Goal: Task Accomplishment & Management: Complete application form

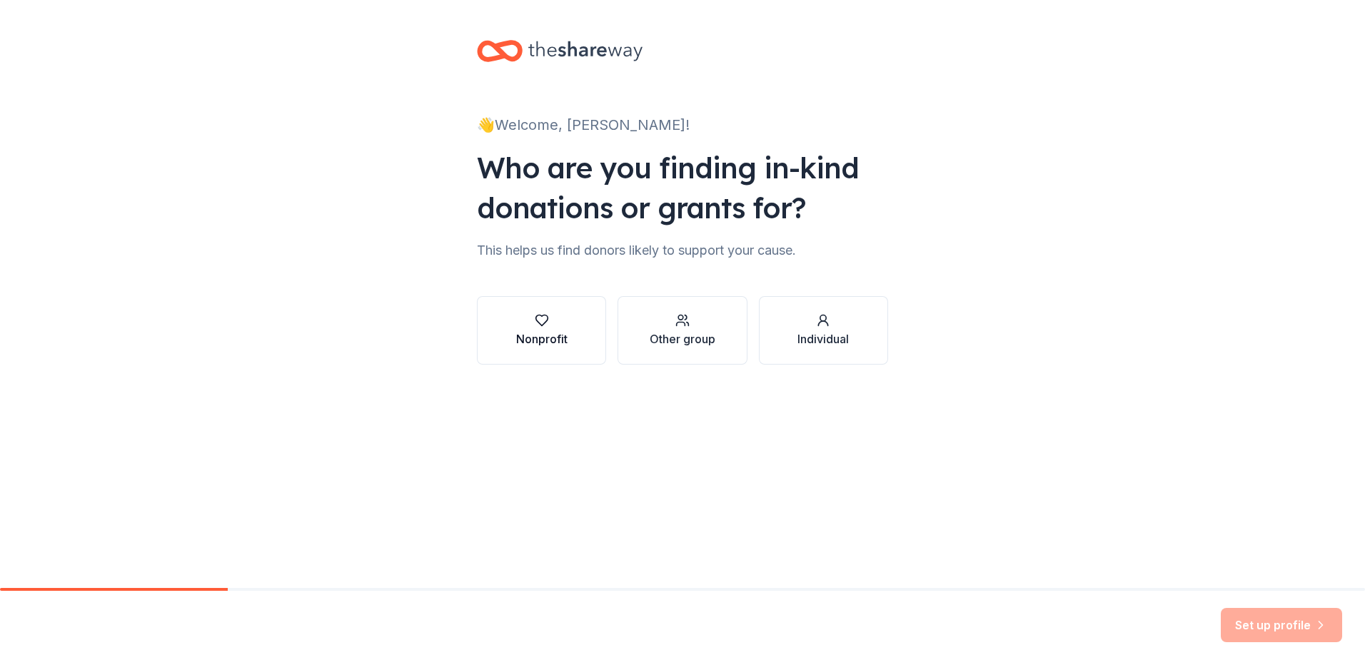
click at [540, 324] on icon "button" at bounding box center [541, 321] width 12 height 11
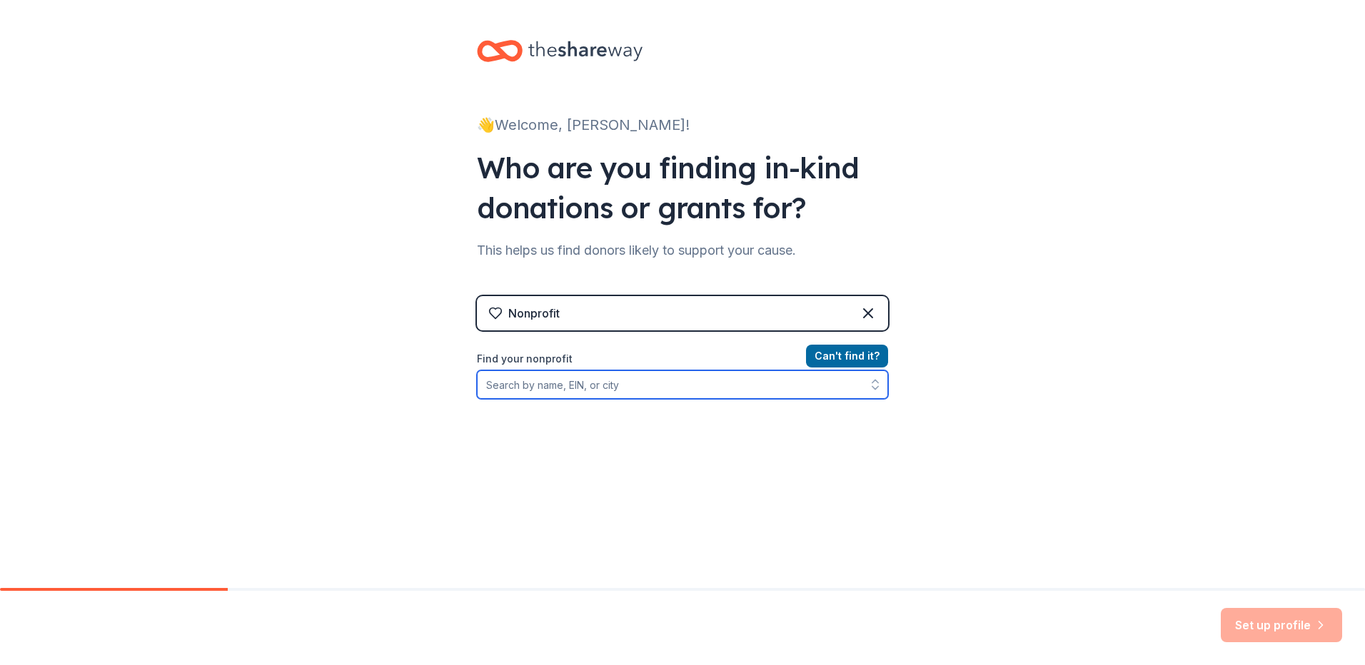
click at [635, 386] on input "Find your nonprofit" at bounding box center [682, 385] width 411 height 29
type input "[US_EMPLOYER_IDENTIFICATION_NUMBER]"
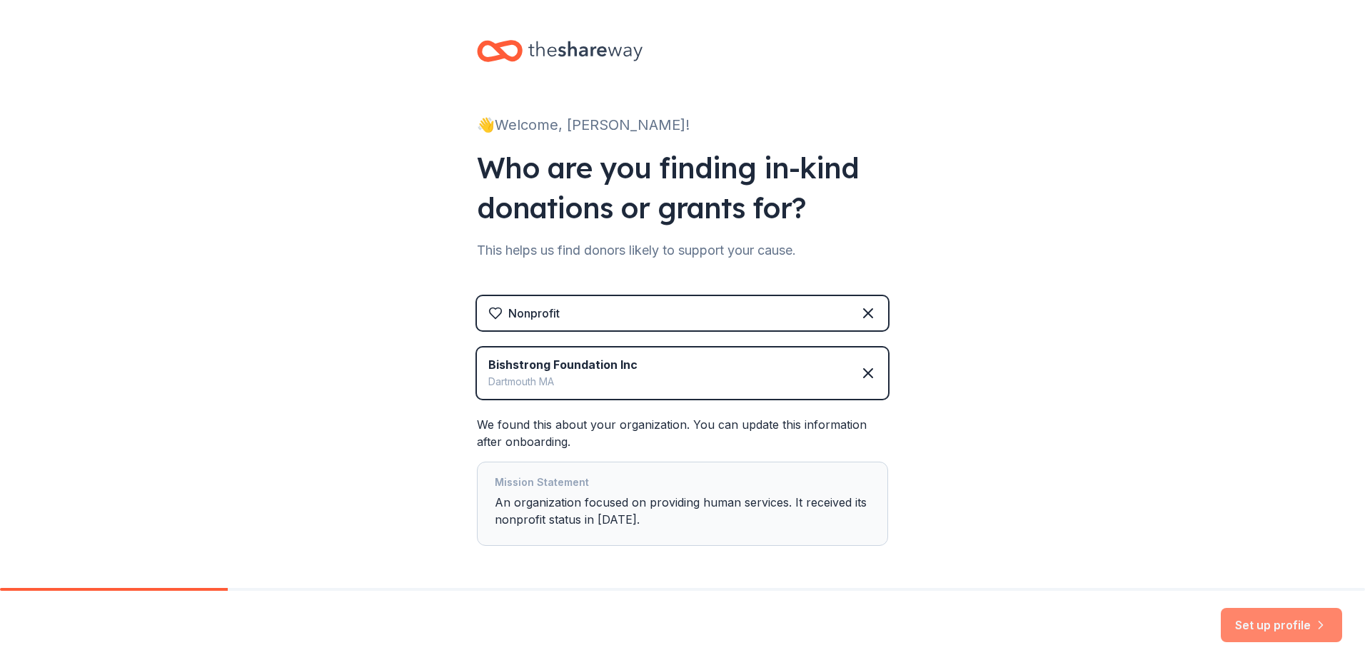
click at [1296, 623] on button "Set up profile" at bounding box center [1281, 625] width 121 height 34
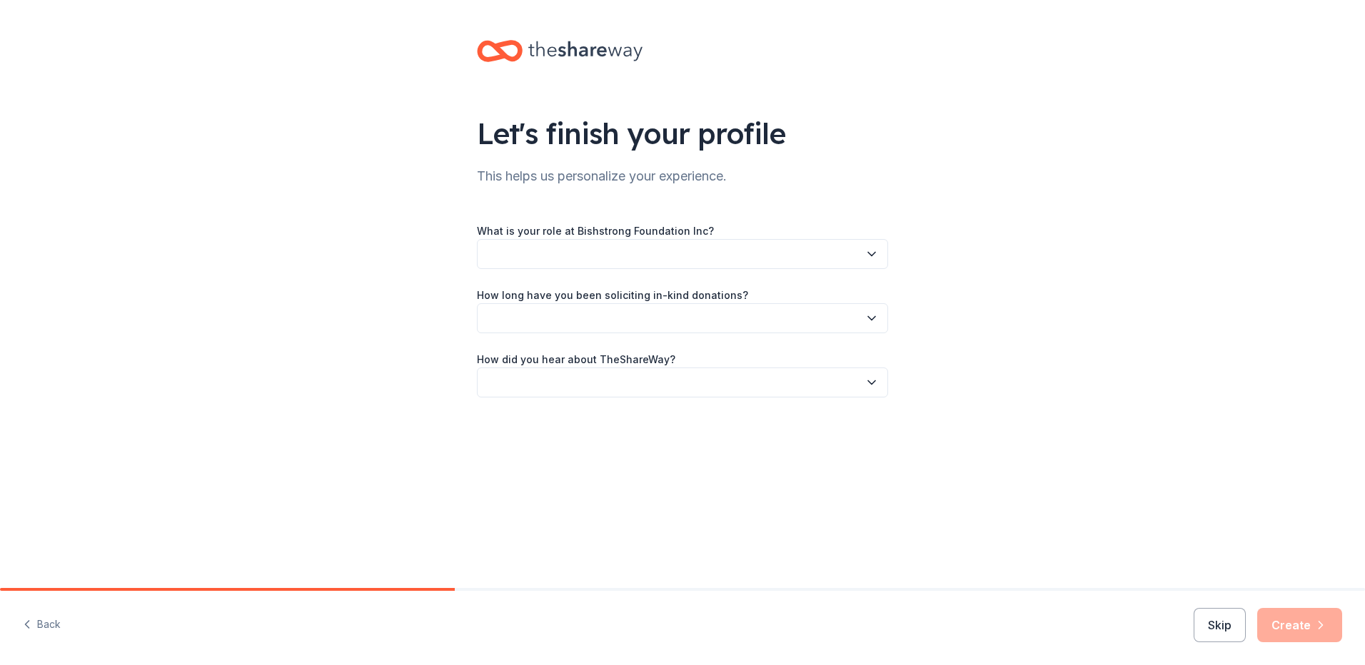
click at [867, 255] on icon "button" at bounding box center [872, 254] width 14 height 14
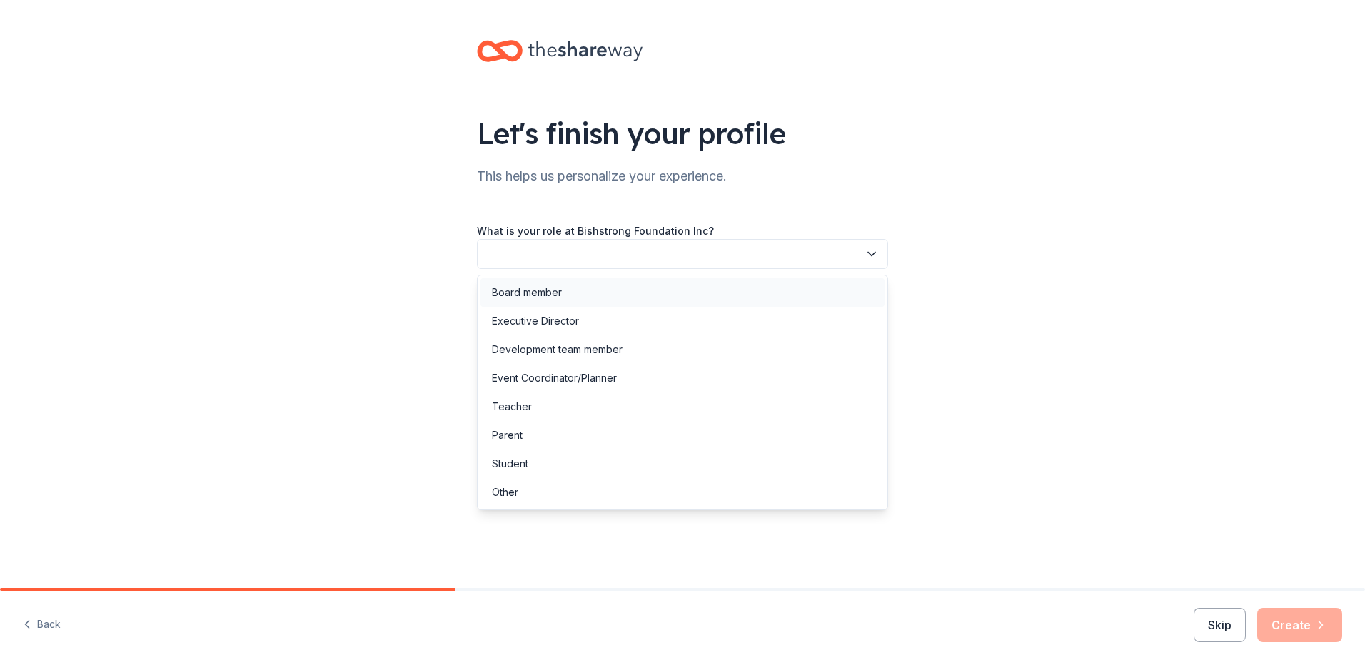
click at [583, 293] on div "Board member" at bounding box center [682, 292] width 404 height 29
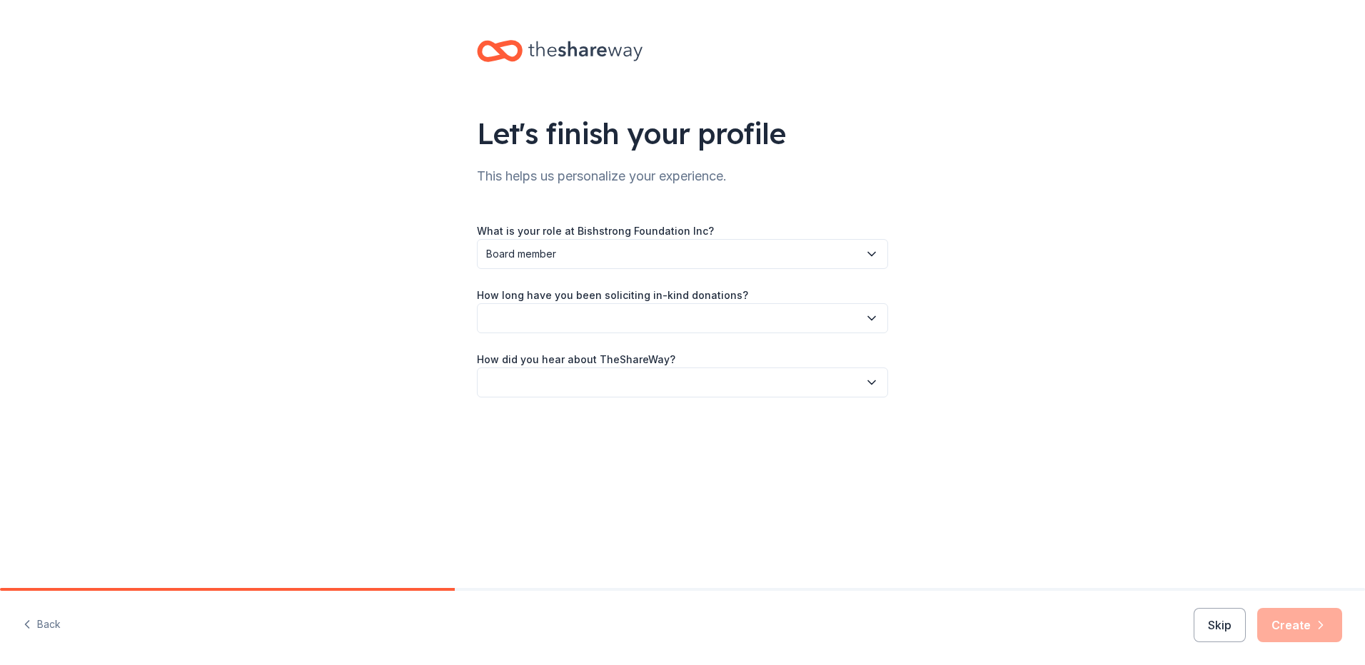
click at [598, 318] on button "button" at bounding box center [682, 318] width 411 height 30
click at [535, 384] on div "1 to 2 years" at bounding box center [519, 385] width 54 height 17
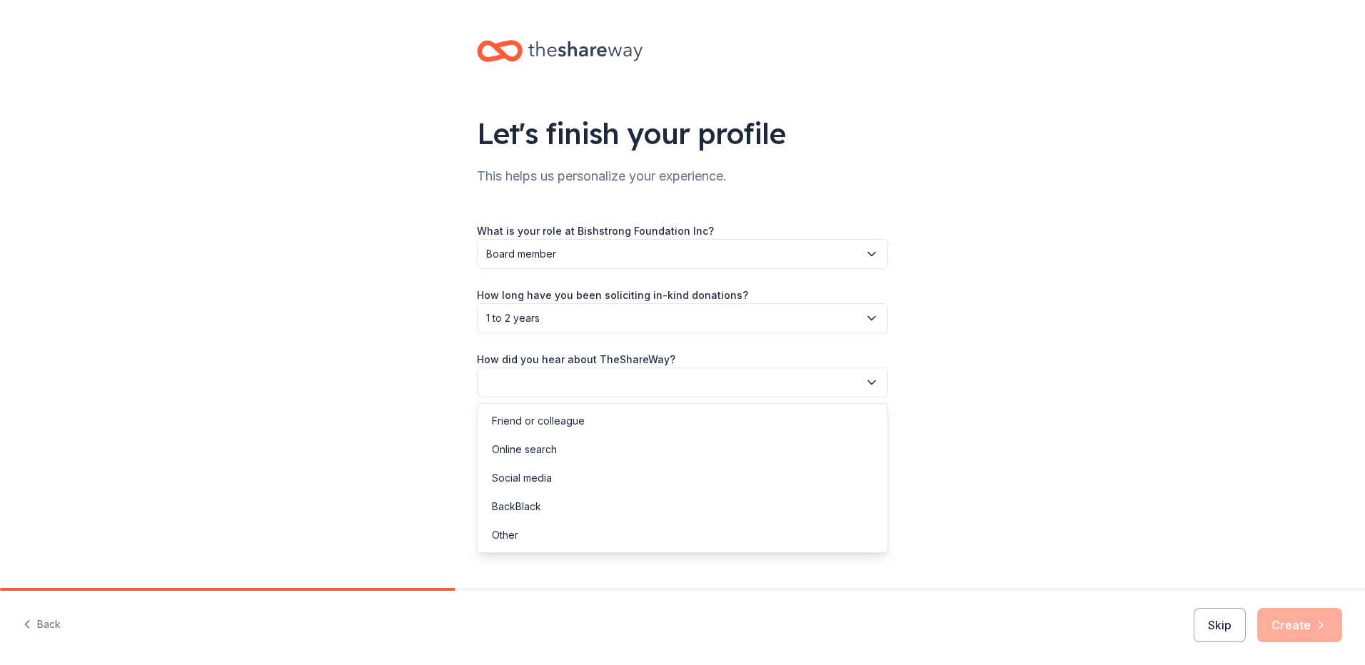
click at [651, 380] on button "button" at bounding box center [682, 383] width 411 height 30
click at [566, 449] on div "Online search" at bounding box center [682, 450] width 404 height 29
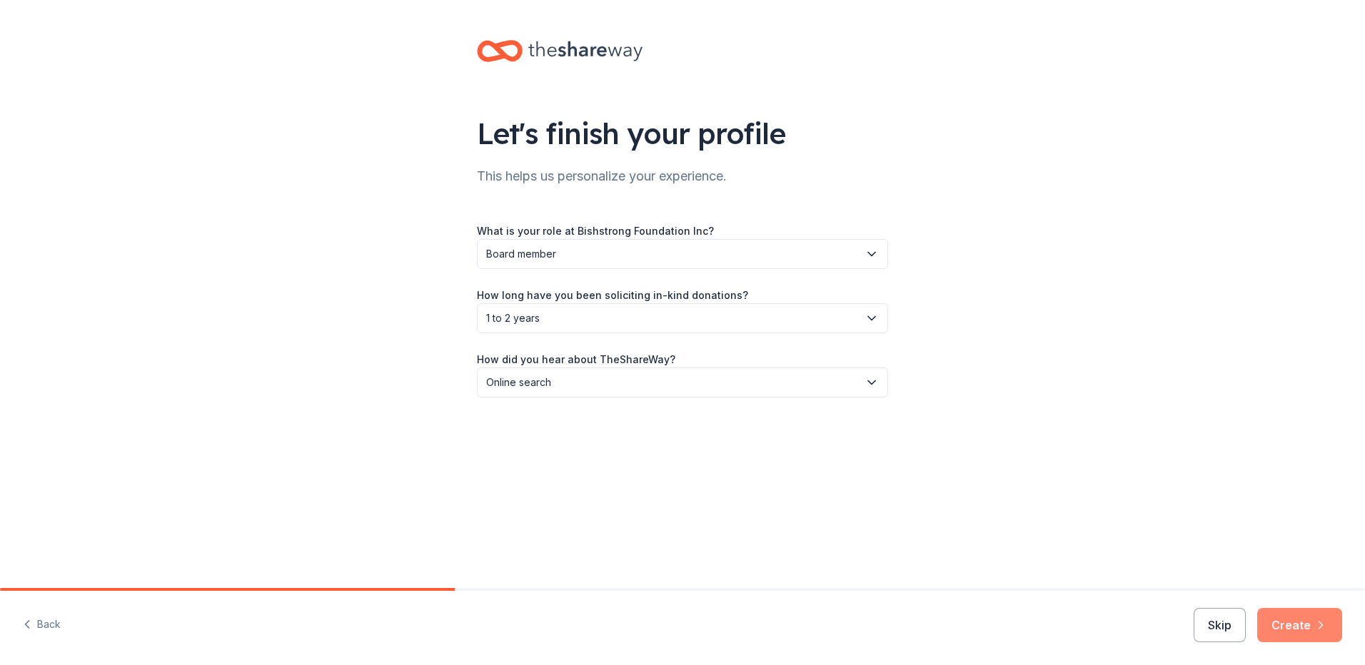
click at [1312, 616] on button "Create" at bounding box center [1299, 625] width 85 height 34
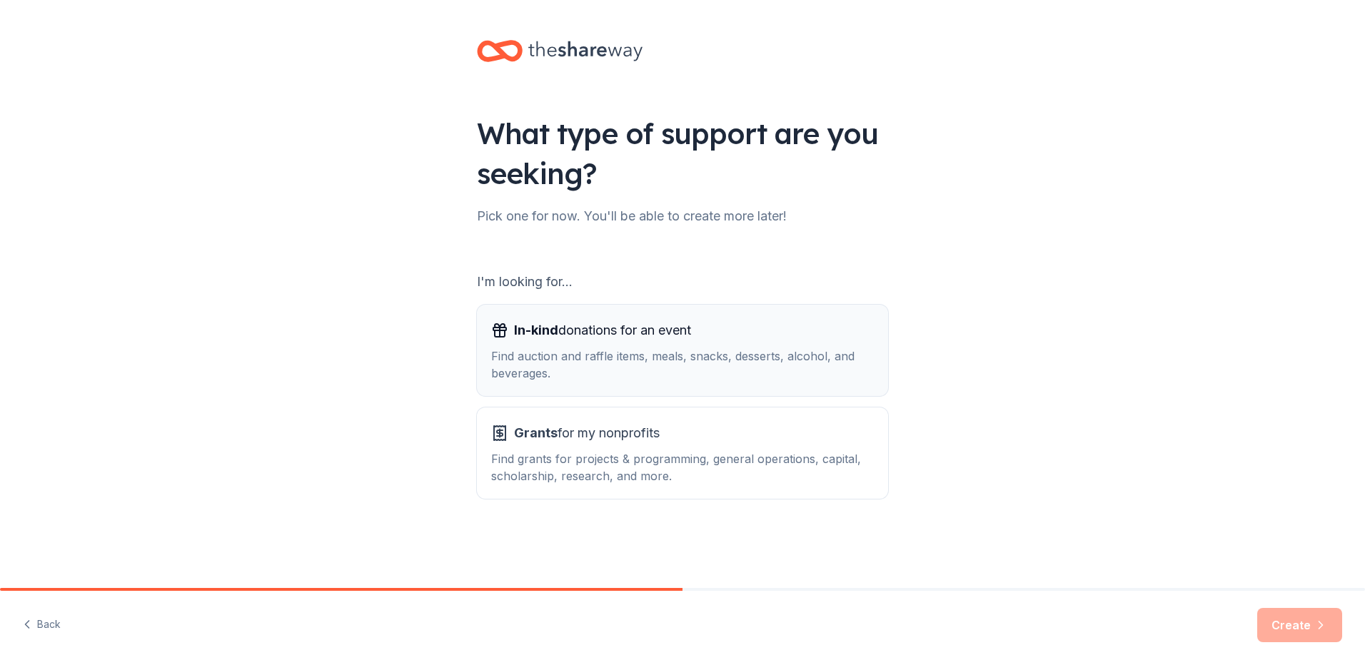
click at [610, 349] on div "Find auction and raffle items, meals, snacks, desserts, alcohol, and beverages." at bounding box center [682, 365] width 383 height 34
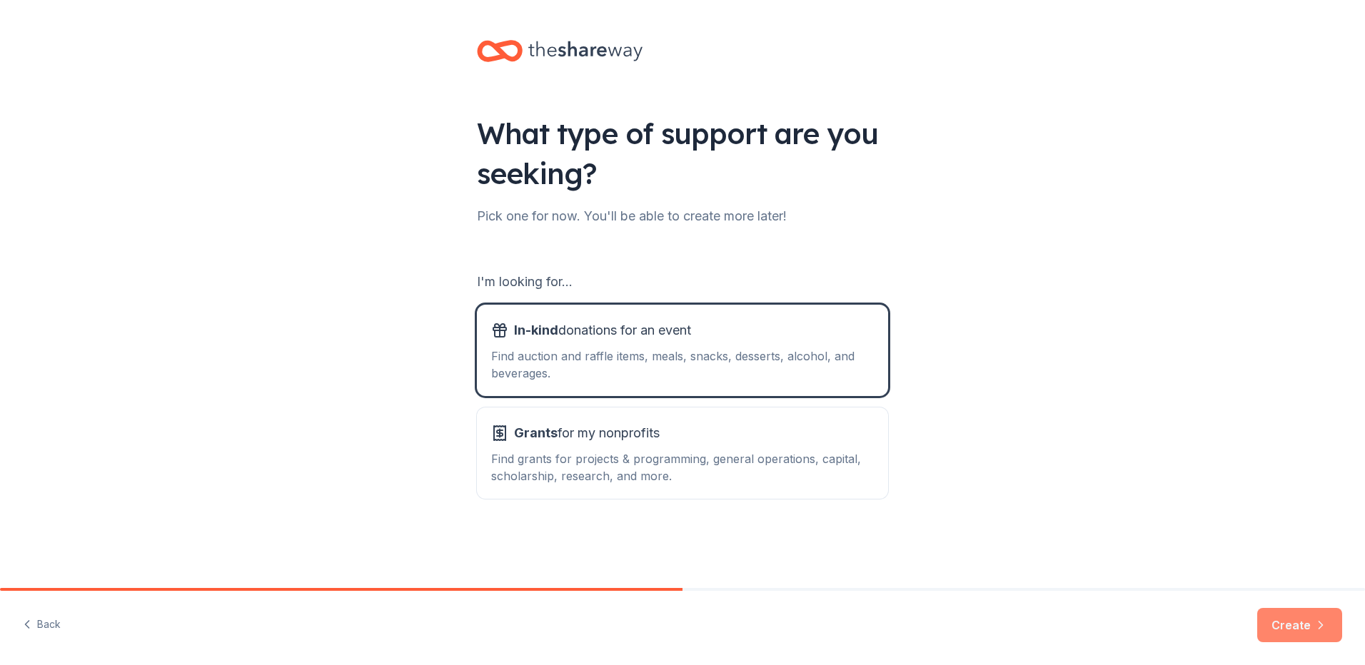
click at [1304, 625] on button "Create" at bounding box center [1299, 625] width 85 height 34
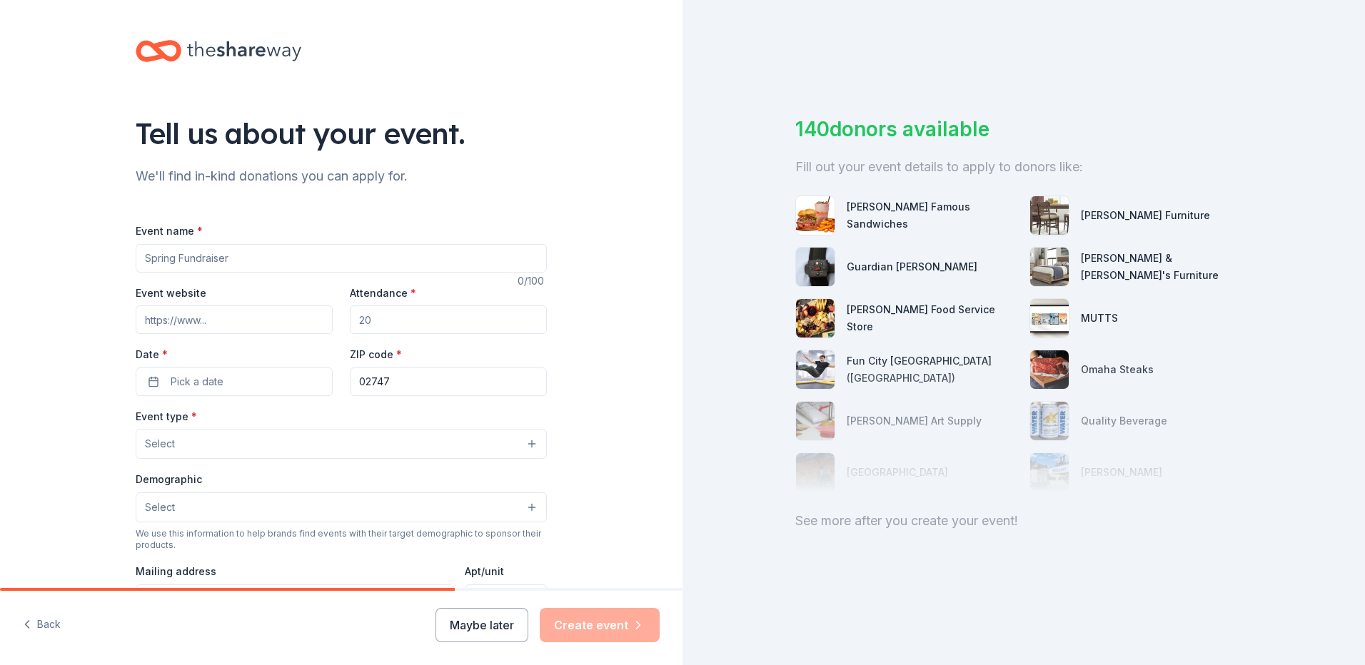
click at [205, 259] on input "Event name *" at bounding box center [341, 258] width 411 height 29
type input "Annual Fall Fundraiser"
click at [223, 321] on input "Event website" at bounding box center [234, 320] width 197 height 29
click at [380, 319] on input "Attendance *" at bounding box center [448, 320] width 197 height 29
drag, startPoint x: 380, startPoint y: 319, endPoint x: 355, endPoint y: 318, distance: 25.0
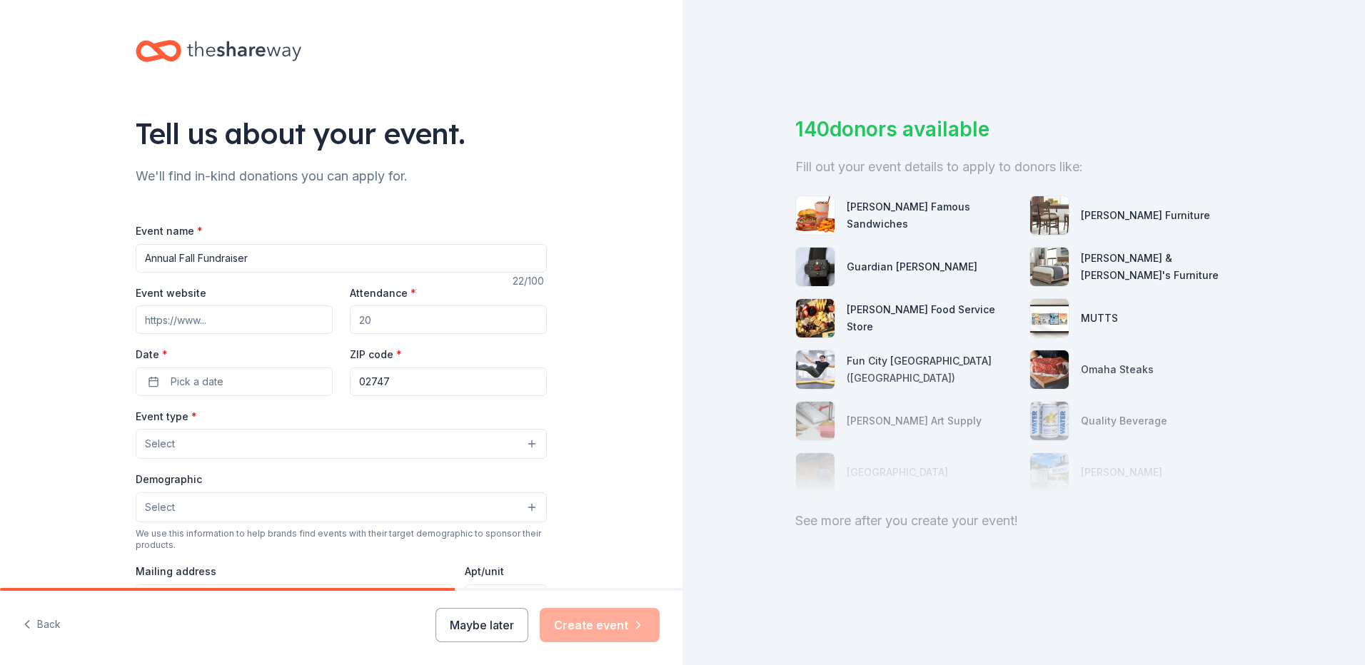
click at [355, 318] on input "Attendance *" at bounding box center [448, 320] width 197 height 29
drag, startPoint x: 353, startPoint y: 321, endPoint x: 371, endPoint y: 316, distance: 18.4
click at [371, 316] on input "Attendance *" at bounding box center [448, 320] width 197 height 29
type input "150"
click at [224, 383] on button "Pick a date" at bounding box center [234, 382] width 197 height 29
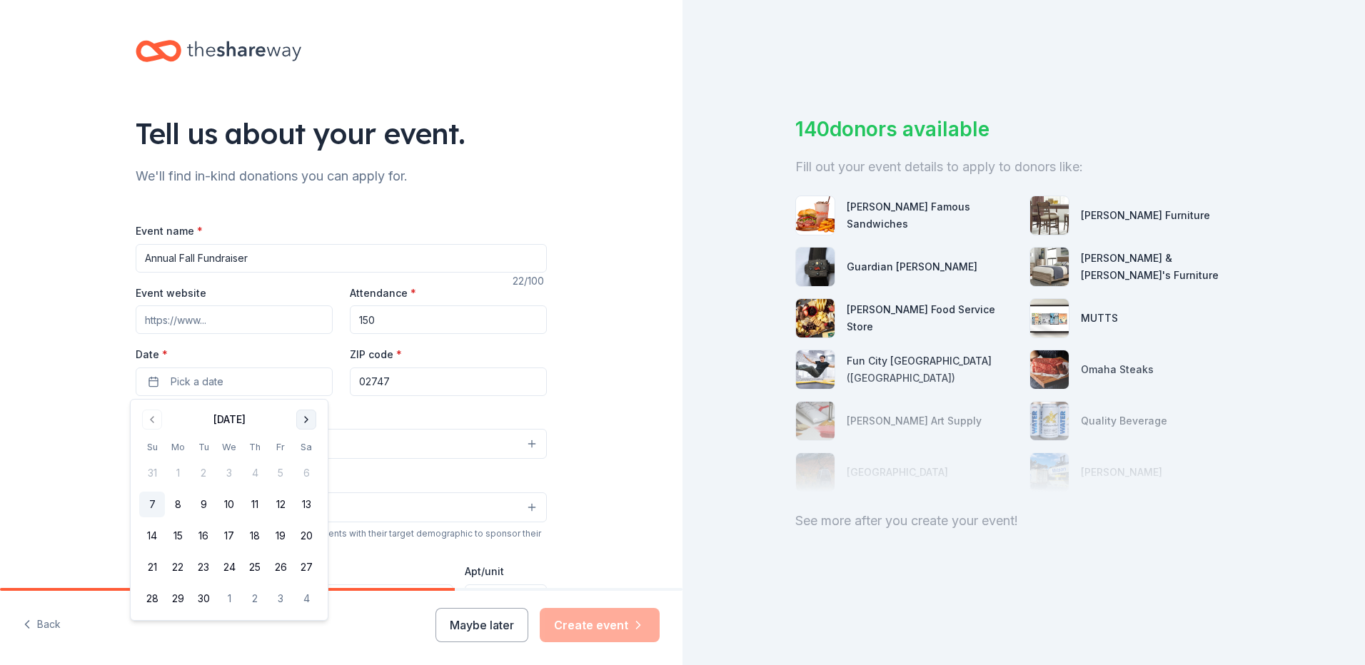
click at [309, 418] on button "Go to next month" at bounding box center [306, 420] width 20 height 20
click at [147, 600] on button "26" at bounding box center [152, 599] width 26 height 26
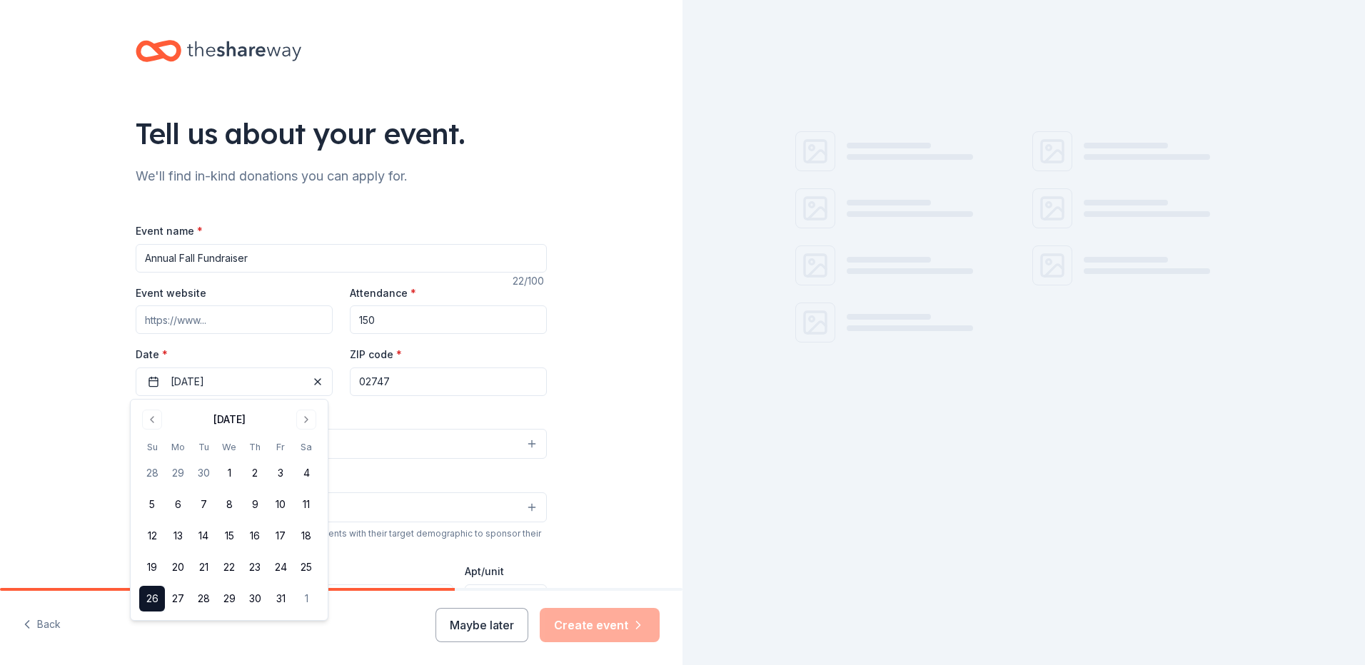
click at [415, 384] on input "02747" at bounding box center [448, 382] width 197 height 29
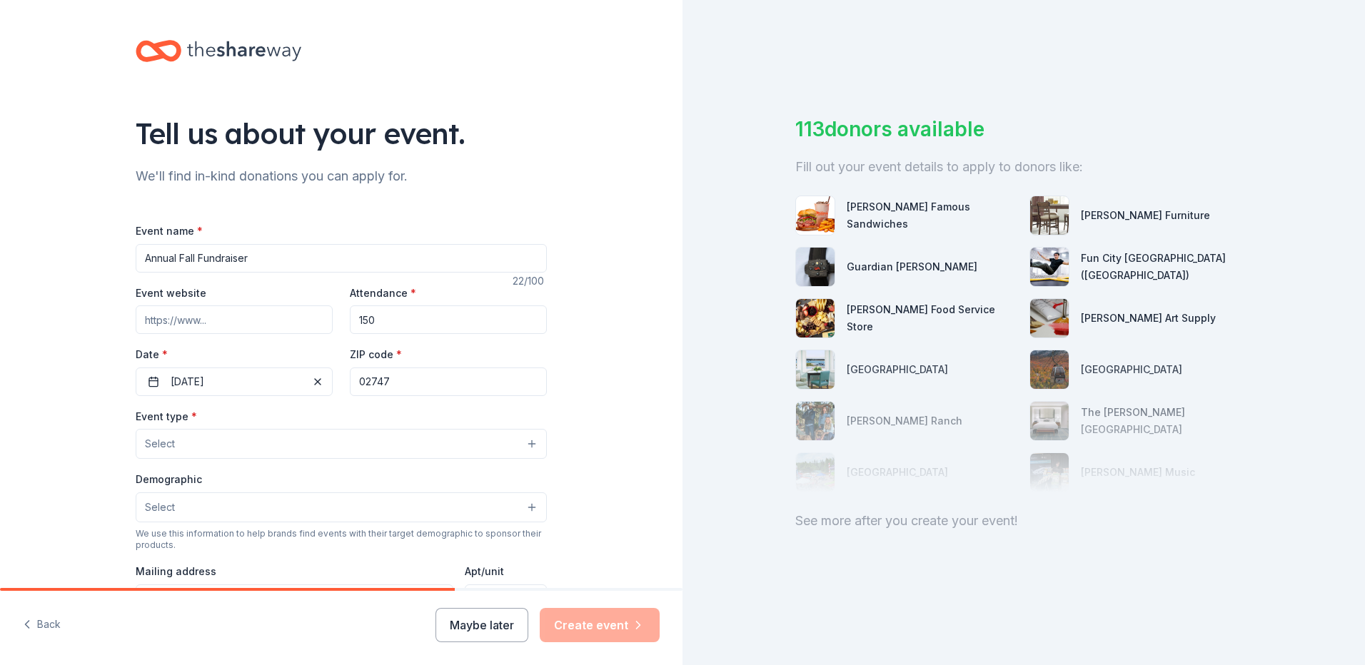
drag, startPoint x: 415, startPoint y: 384, endPoint x: 401, endPoint y: 381, distance: 13.9
click at [401, 381] on input "02747" at bounding box center [448, 382] width 197 height 29
type input "02790"
click at [206, 450] on button "Select" at bounding box center [341, 444] width 411 height 30
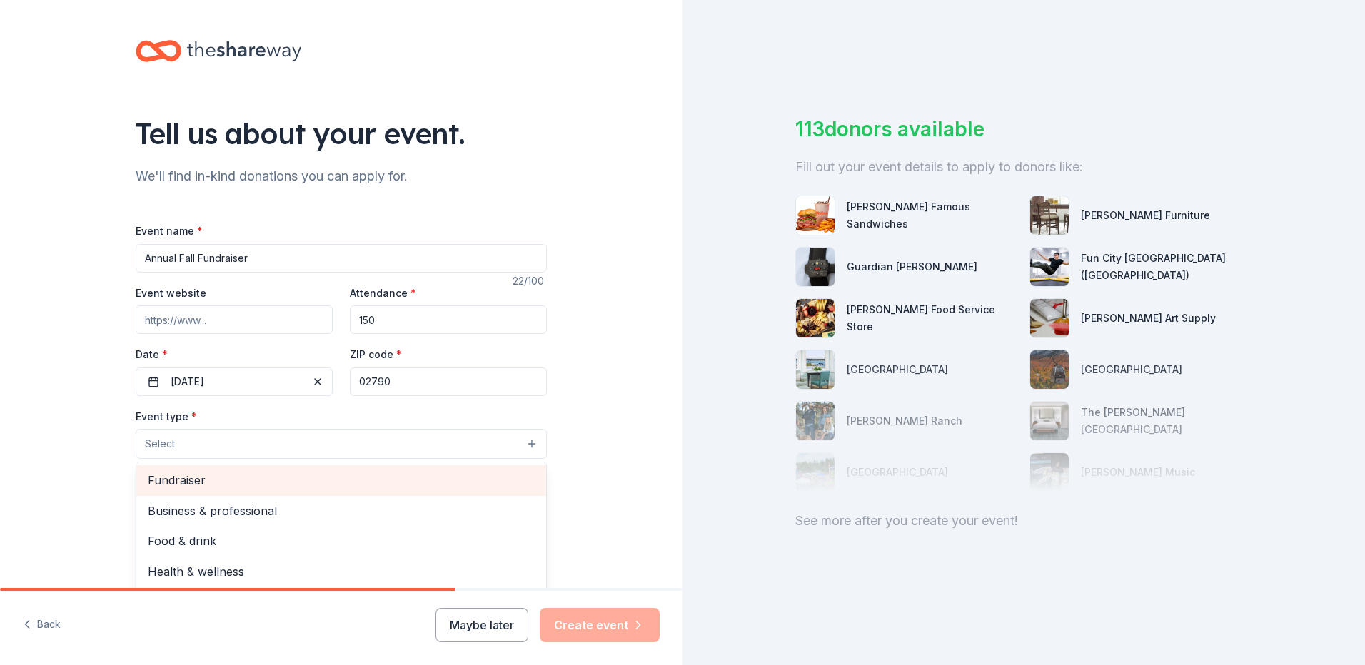
click at [202, 483] on span "Fundraiser" at bounding box center [341, 480] width 387 height 19
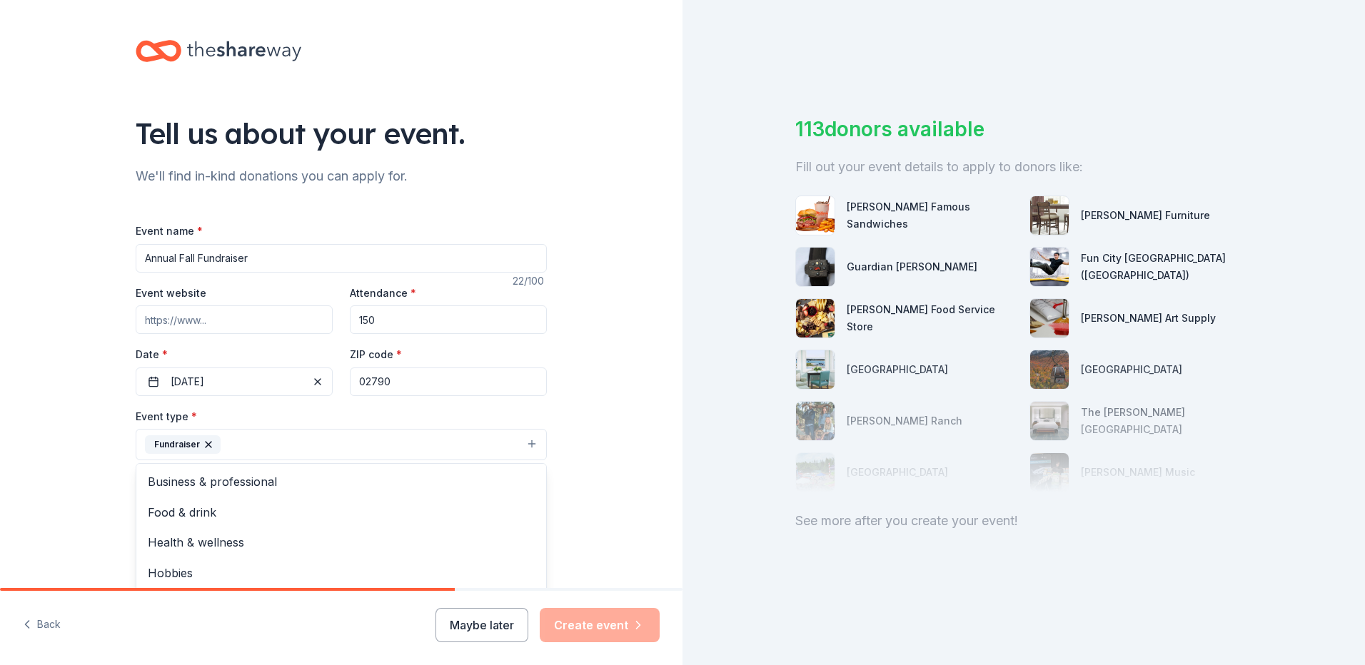
click at [595, 495] on div "Tell us about your event. We'll find in-kind donations you can apply for. Event…" at bounding box center [341, 476] width 683 height 952
click at [460, 509] on button "Select" at bounding box center [341, 509] width 411 height 30
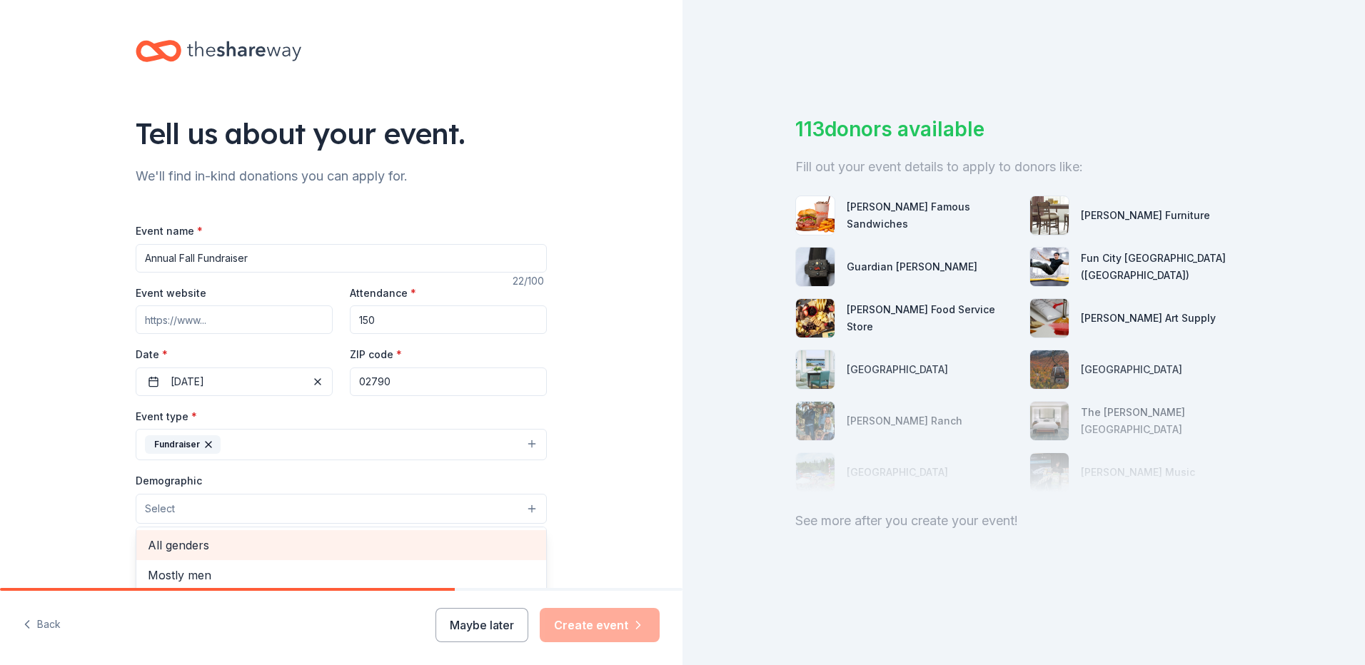
click at [167, 540] on span "All genders" at bounding box center [341, 545] width 387 height 19
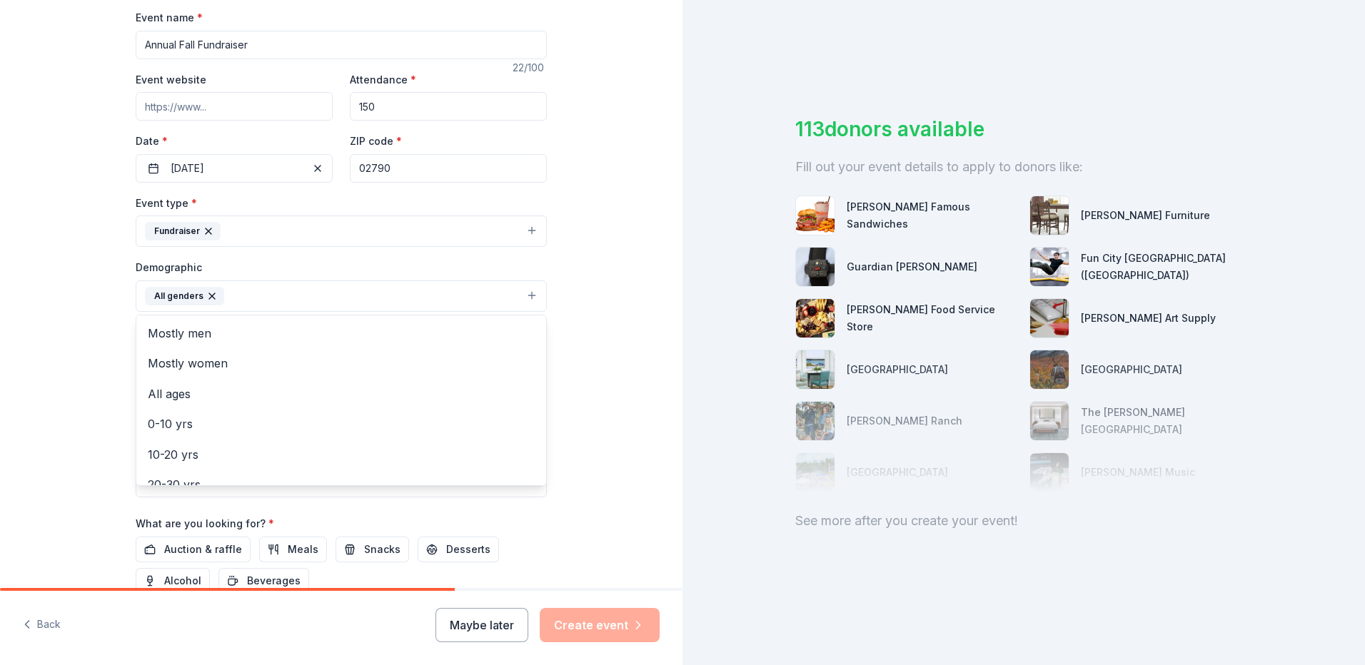
scroll to position [214, 0]
click at [189, 390] on span "All ages" at bounding box center [341, 393] width 387 height 19
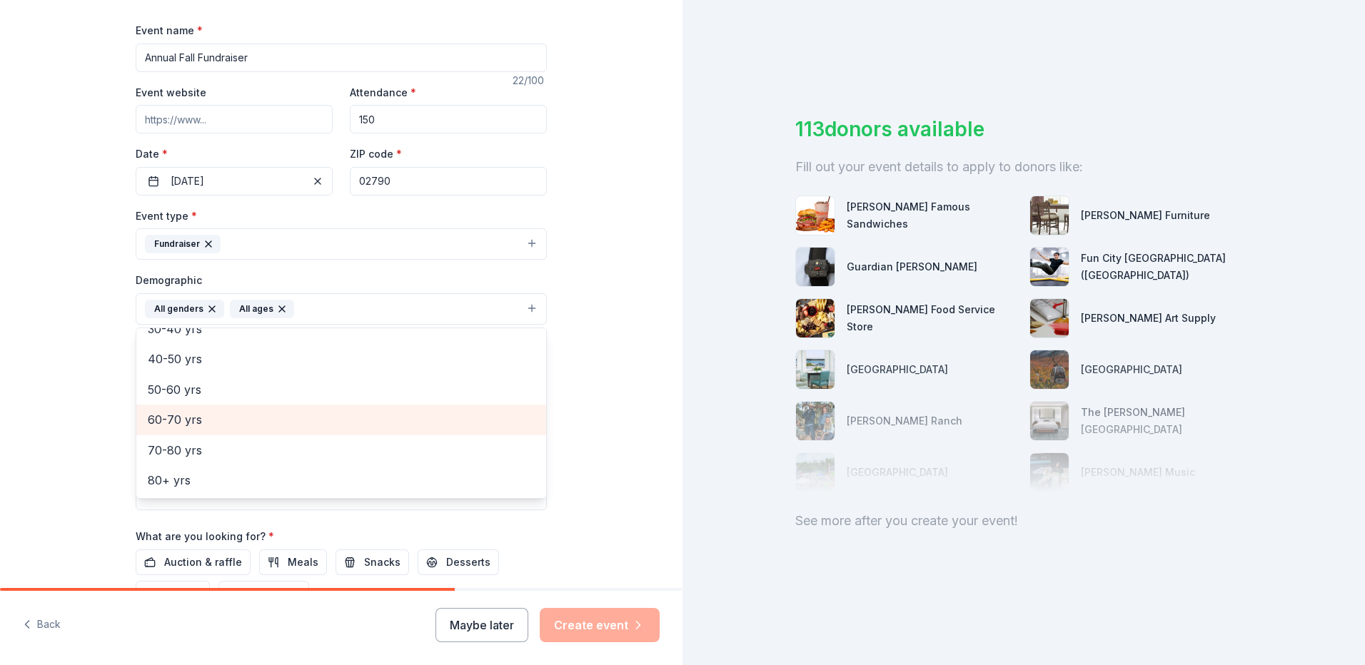
scroll to position [8, 0]
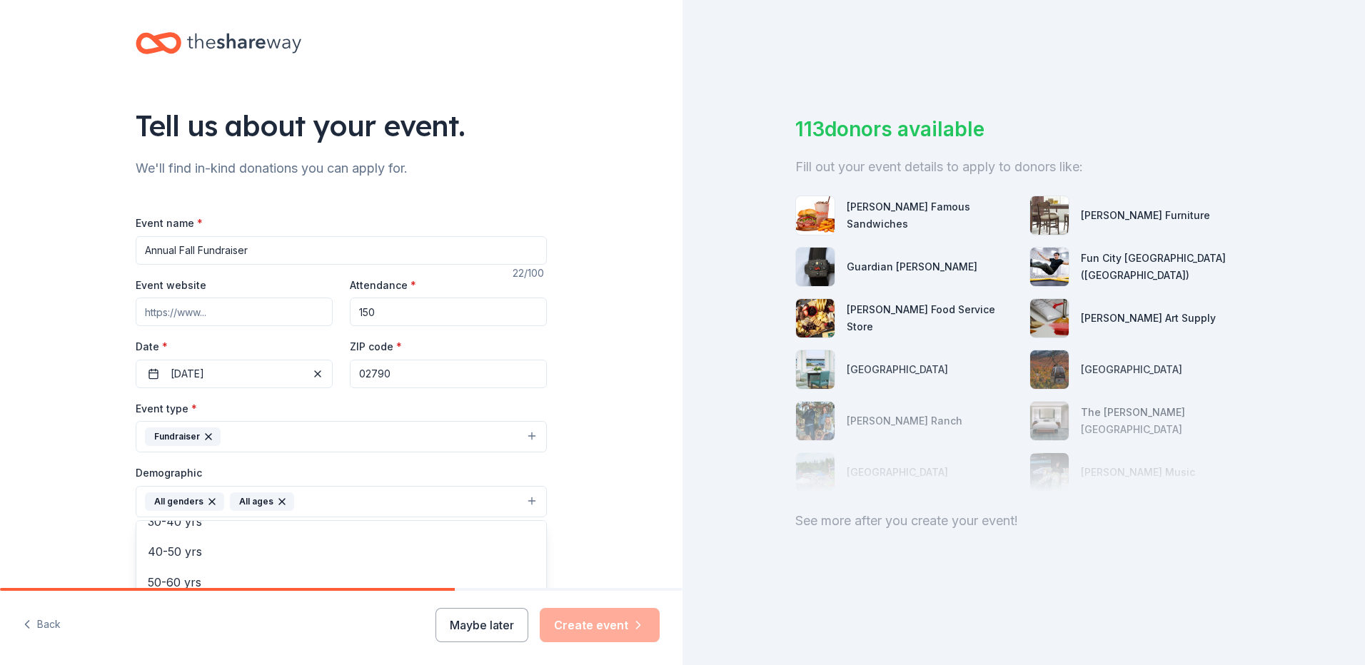
click at [648, 453] on div "Tell us about your event. We'll find in-kind donations you can apply for. Event…" at bounding box center [341, 468] width 683 height 953
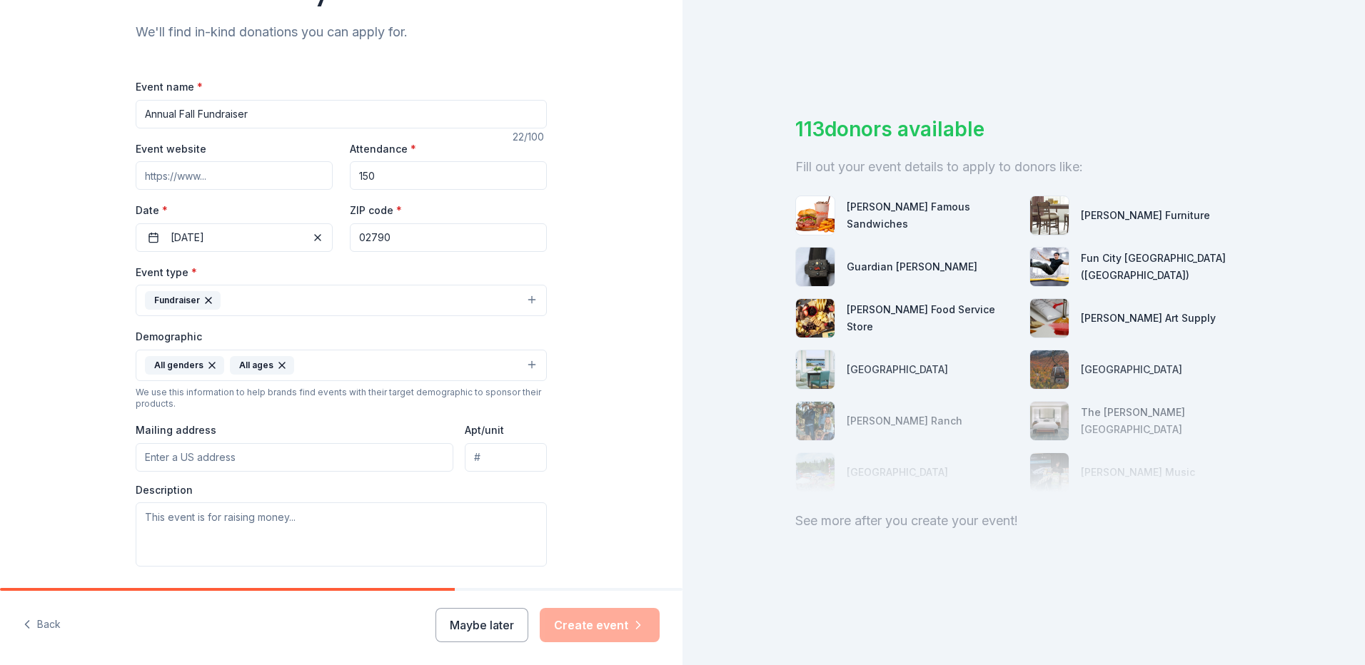
scroll to position [151, 0]
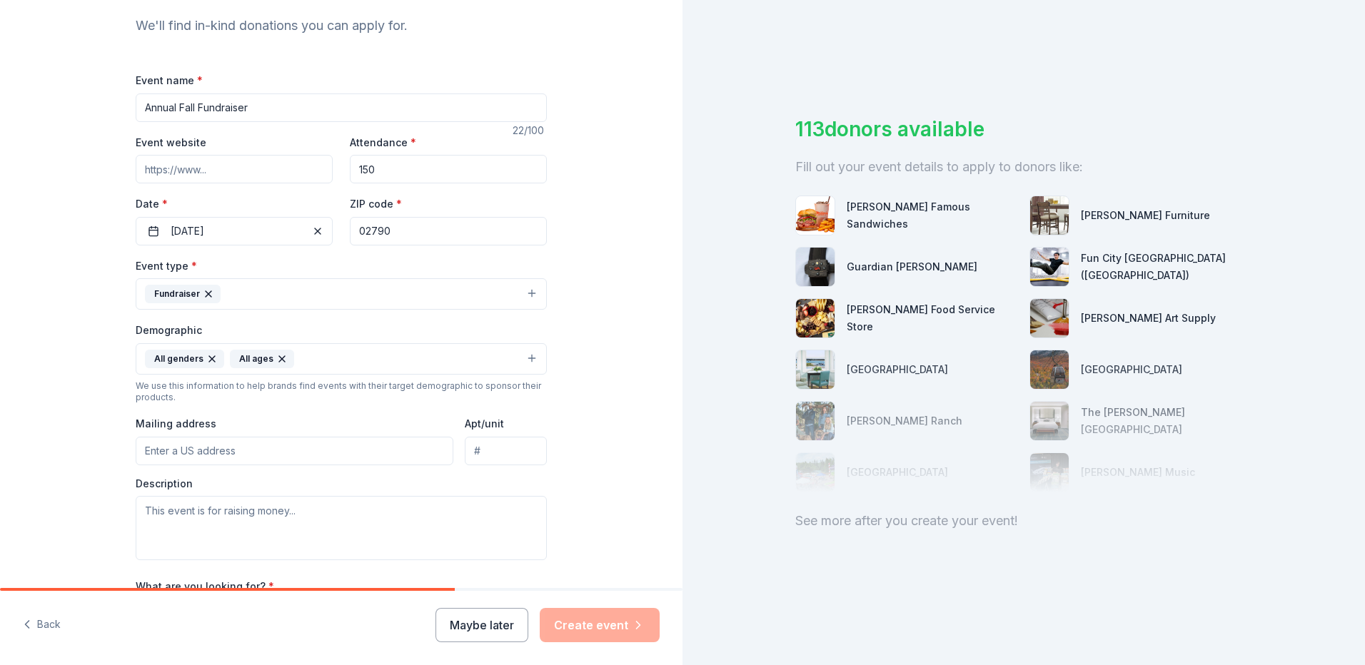
click at [144, 454] on input "Mailing address" at bounding box center [295, 451] width 318 height 29
type input "3 Nuthatch Lane Dartmouth MA 02747"
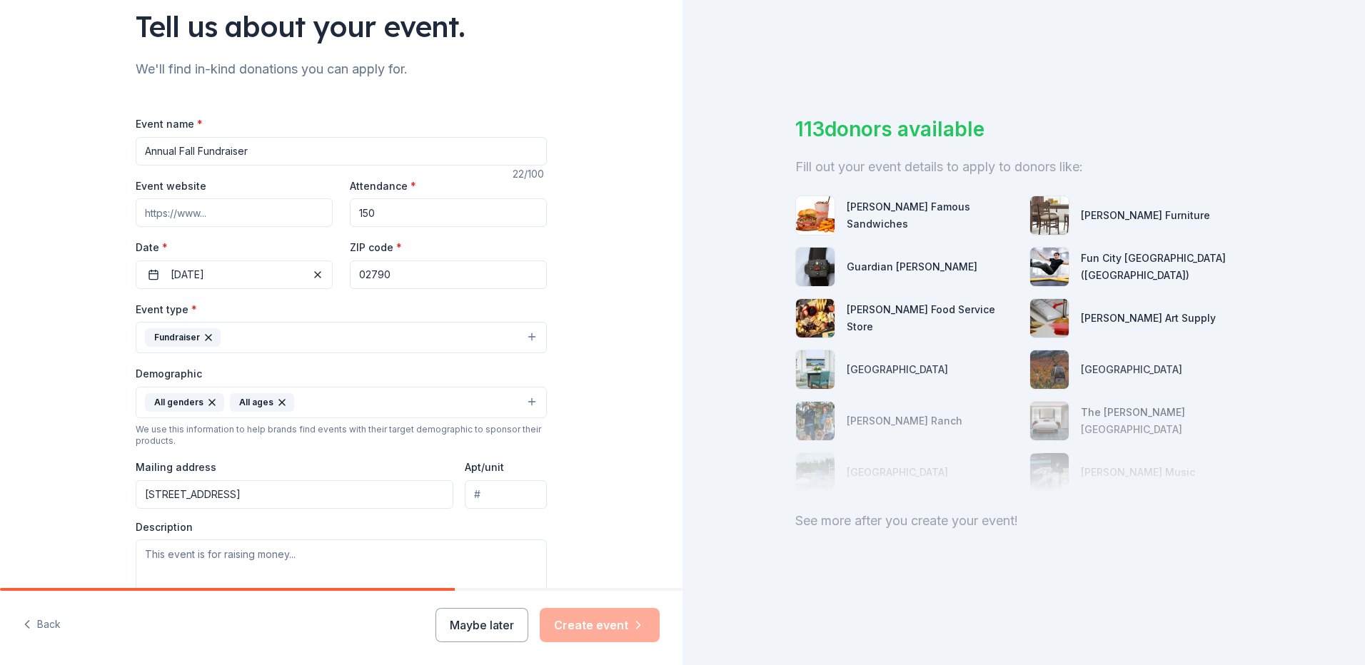
scroll to position [8, 0]
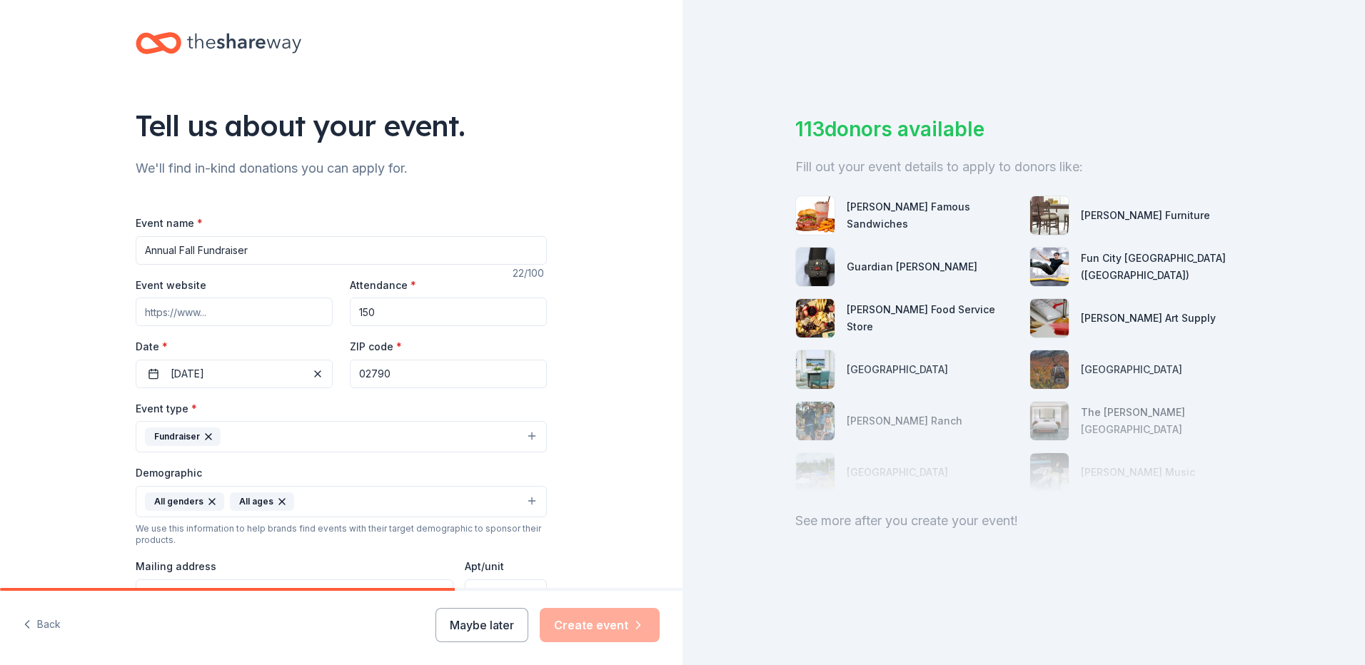
click at [156, 313] on input "Event website" at bounding box center [234, 312] width 197 height 29
drag, startPoint x: 243, startPoint y: 315, endPoint x: 125, endPoint y: 311, distance: 117.9
click at [125, 311] on div "Tell us about your event. We'll find in-kind donations you can apply for. Event…" at bounding box center [341, 468] width 457 height 953
paste input "https://www.eventbrite.com/e/2025-back-eddy-fundraiser"
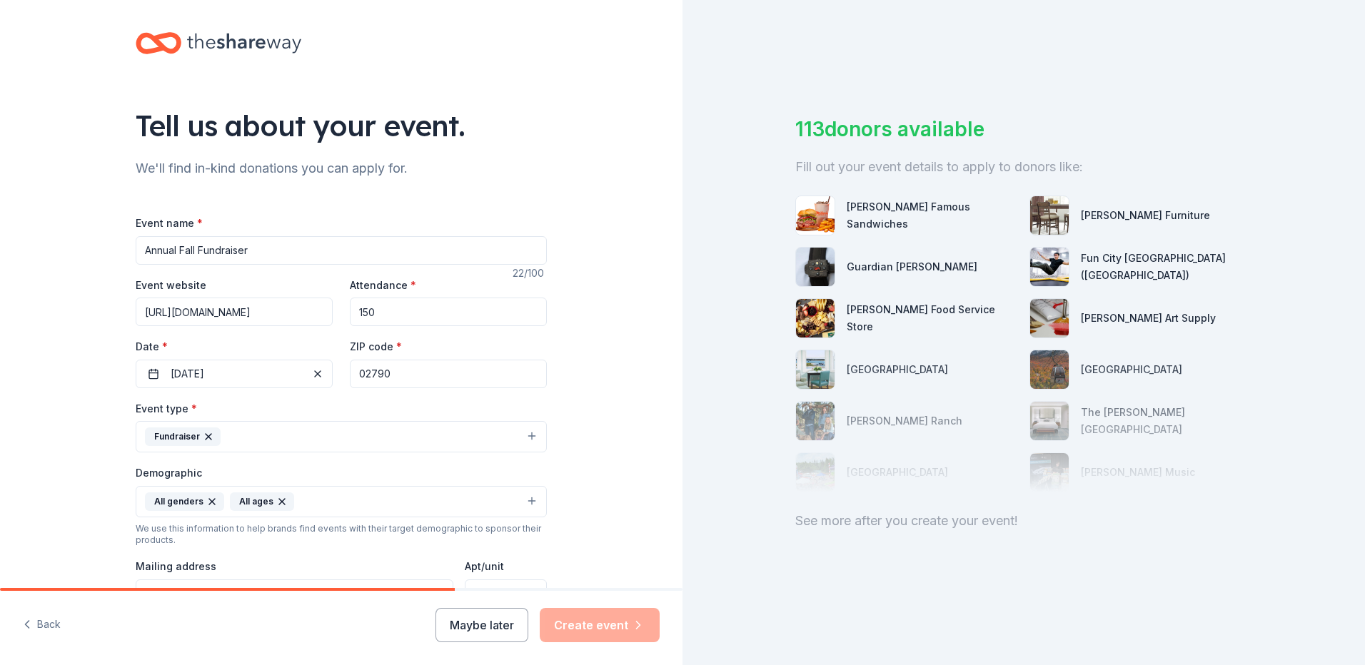
click at [307, 311] on input "https://www.eventbrite.com/e/2025-back-eddy-fundraiser" at bounding box center [234, 312] width 197 height 29
drag, startPoint x: 323, startPoint y: 311, endPoint x: 106, endPoint y: 311, distance: 217.8
click at [106, 311] on div "Tell us about your event. We'll find in-kind donations you can apply for. Event…" at bounding box center [341, 468] width 683 height 953
paste input "-tickets-1612859358759?aff=oddtdtcreator&irclickid=00R0rG3-CxyKRJwTKxzKu3WIUkpw…"
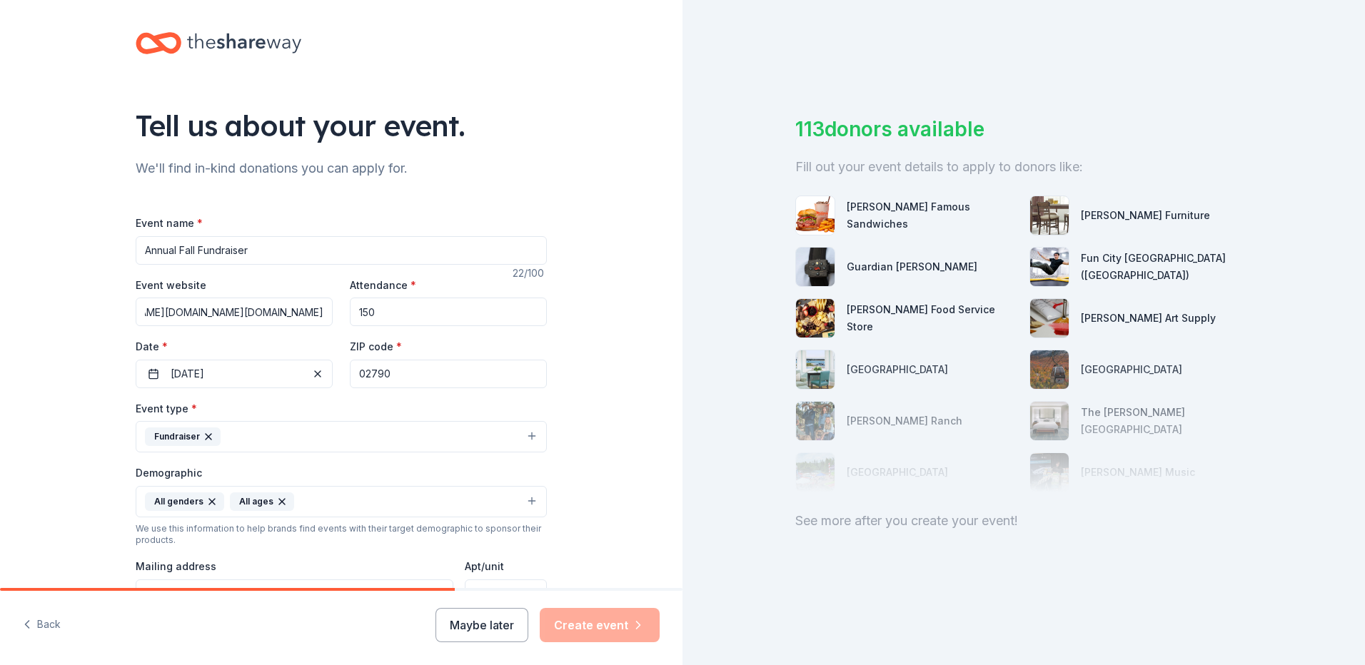
type input "https://www.eventbrite.com/e/2025-back-eddy-fundraiser-tickets-1612859358759?af…"
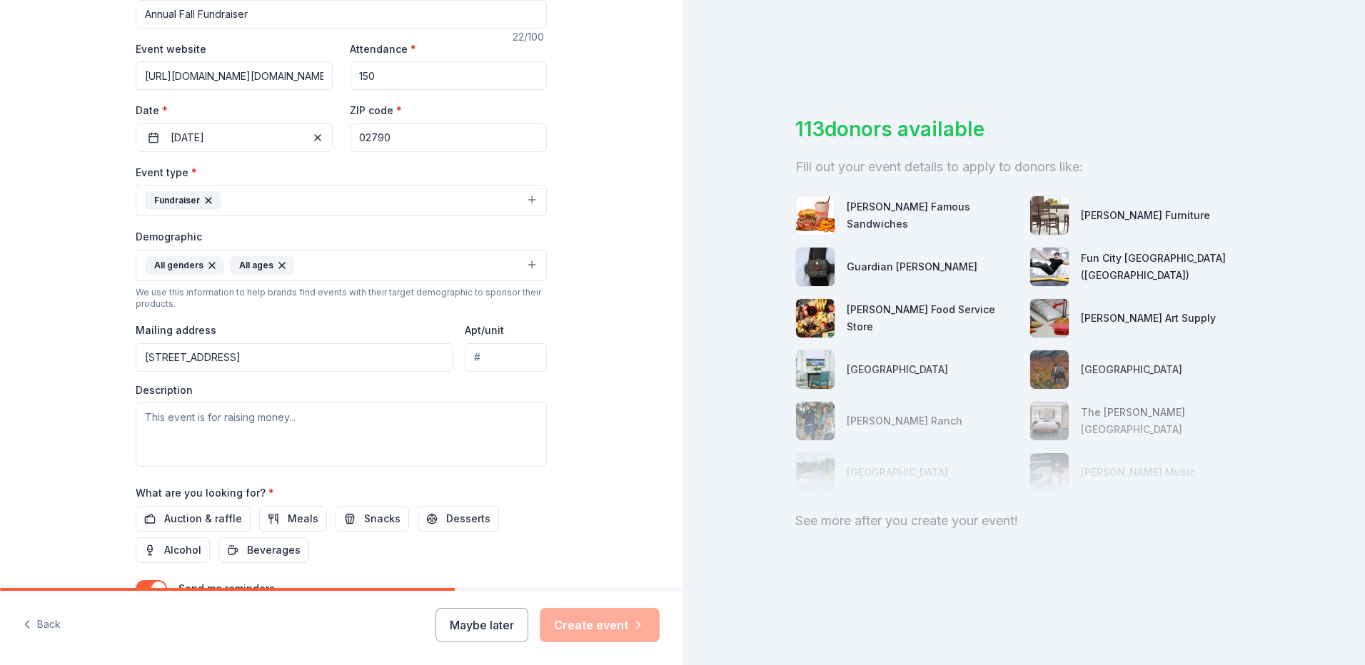
scroll to position [365, 0]
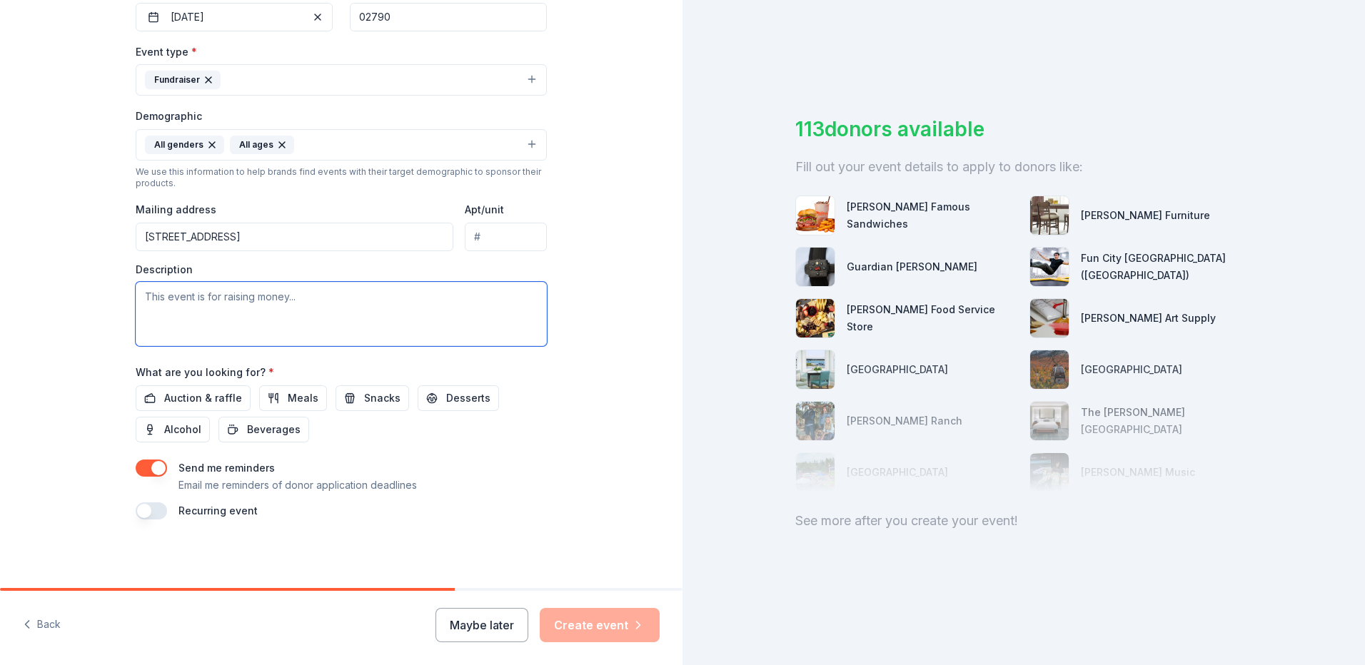
click at [166, 300] on textarea at bounding box center [341, 314] width 411 height 64
paste textarea "The Bishstrong Foundation’s mission is to inspire and encourage individuals wit…"
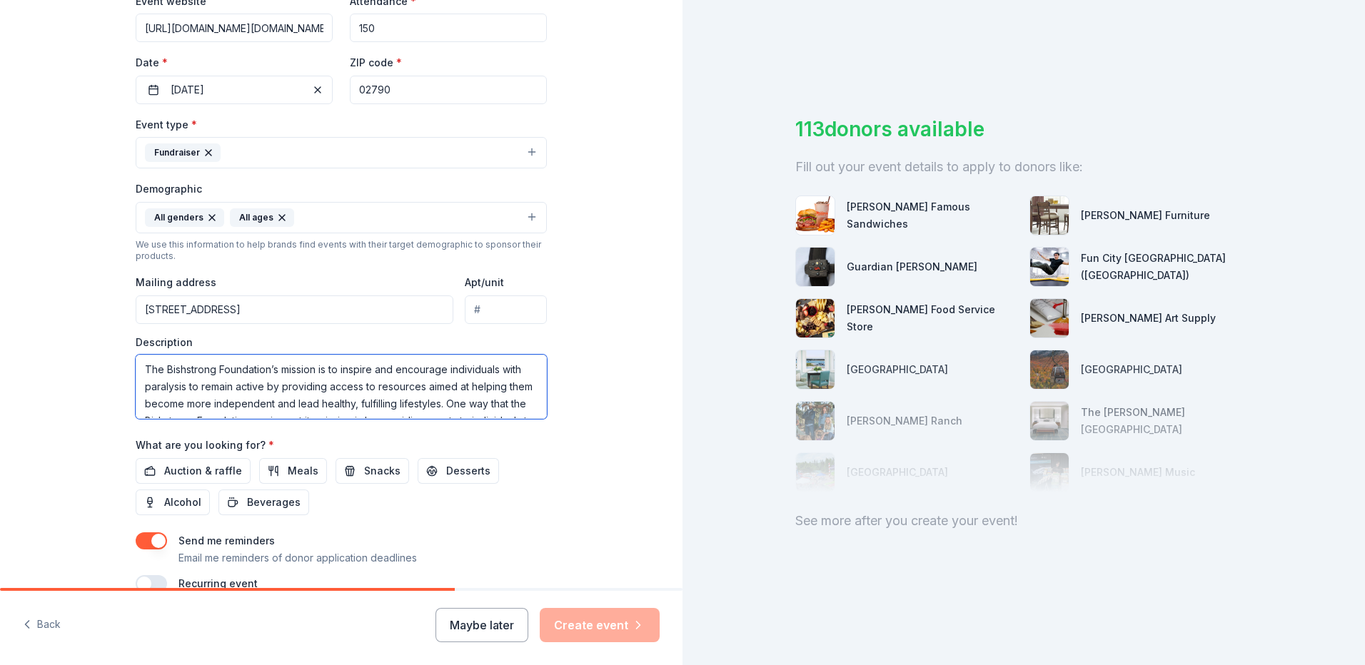
scroll to position [293, 0]
click at [180, 471] on span "Auction & raffle" at bounding box center [203, 469] width 78 height 17
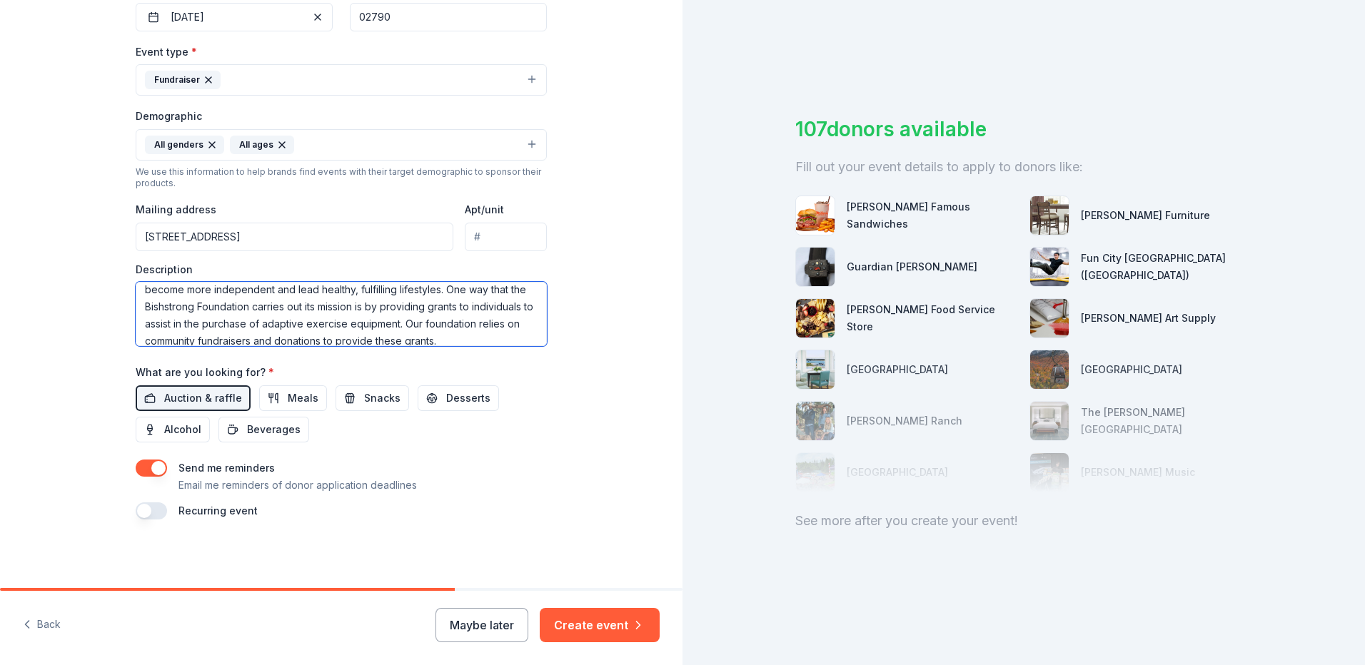
scroll to position [49, 0]
click at [323, 318] on textarea "The Bishstrong Foundation’s mission is to inspire and encourage individuals wit…" at bounding box center [341, 314] width 411 height 64
click at [189, 335] on textarea "The Bishstrong Foundation’s mission is to inspire and encourage individuals wit…" at bounding box center [341, 314] width 411 height 64
click at [306, 333] on textarea "The Bishstrong Foundation’s mission is to inspire and encourage individuals wit…" at bounding box center [341, 314] width 411 height 64
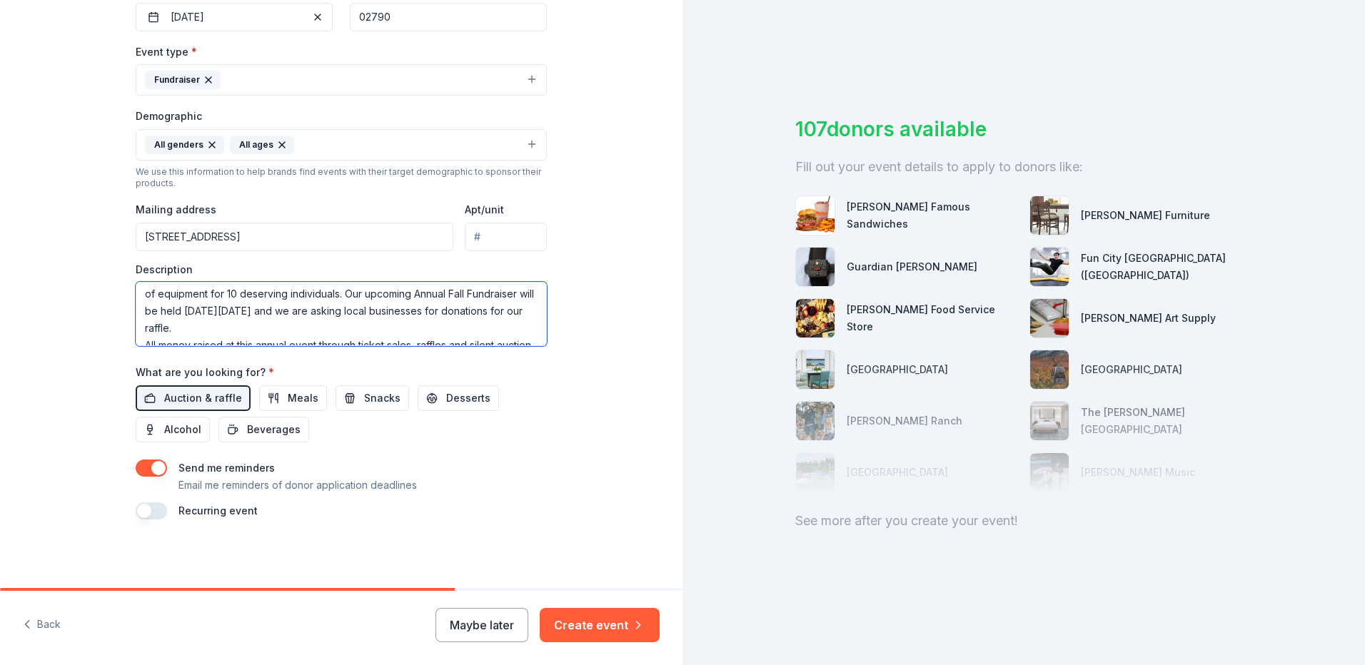
click at [207, 327] on textarea "The Bishstrong Foundation’s mission is to inspire and encourage individuals wit…" at bounding box center [341, 314] width 411 height 64
drag, startPoint x: 222, startPoint y: 326, endPoint x: 246, endPoint y: 333, distance: 25.3
click at [246, 333] on textarea "The Bishstrong Foundation’s mission is to inspire and encourage individuals wit…" at bounding box center [341, 314] width 411 height 64
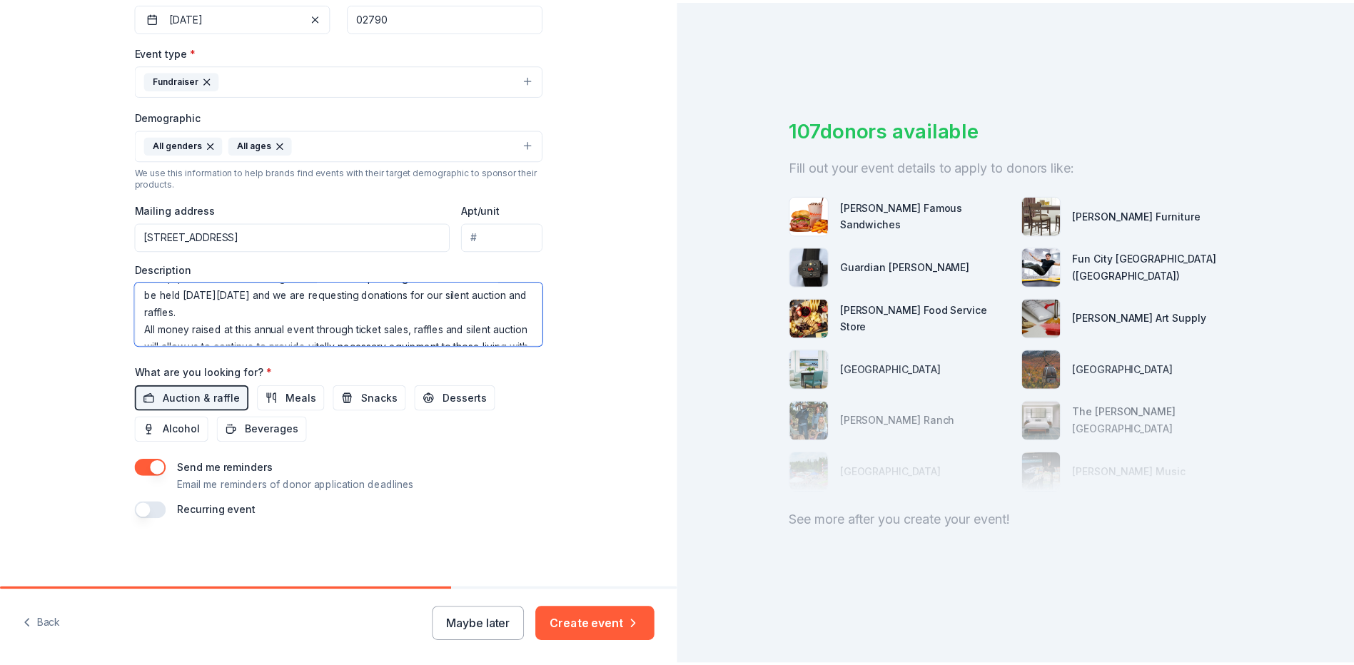
scroll to position [206, 0]
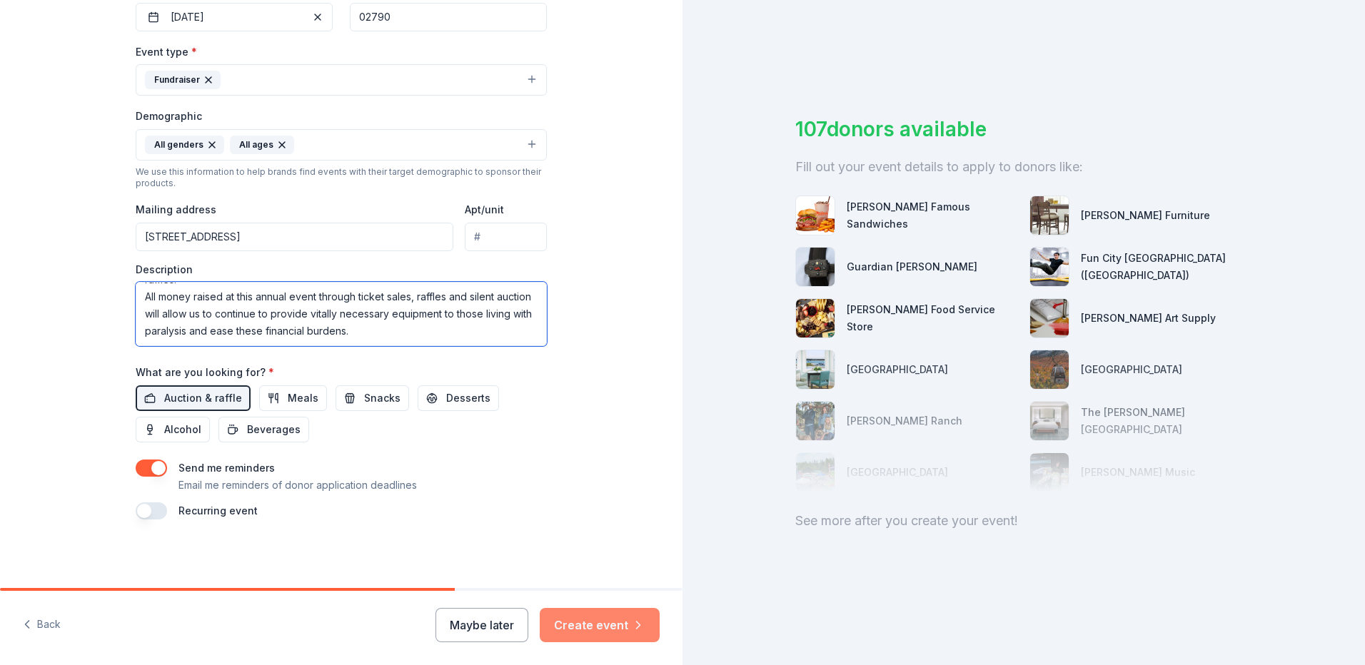
type textarea "The Bishstrong Foundation’s mission is to inspire and encourage individuals wit…"
click at [571, 623] on button "Create event" at bounding box center [600, 625] width 120 height 34
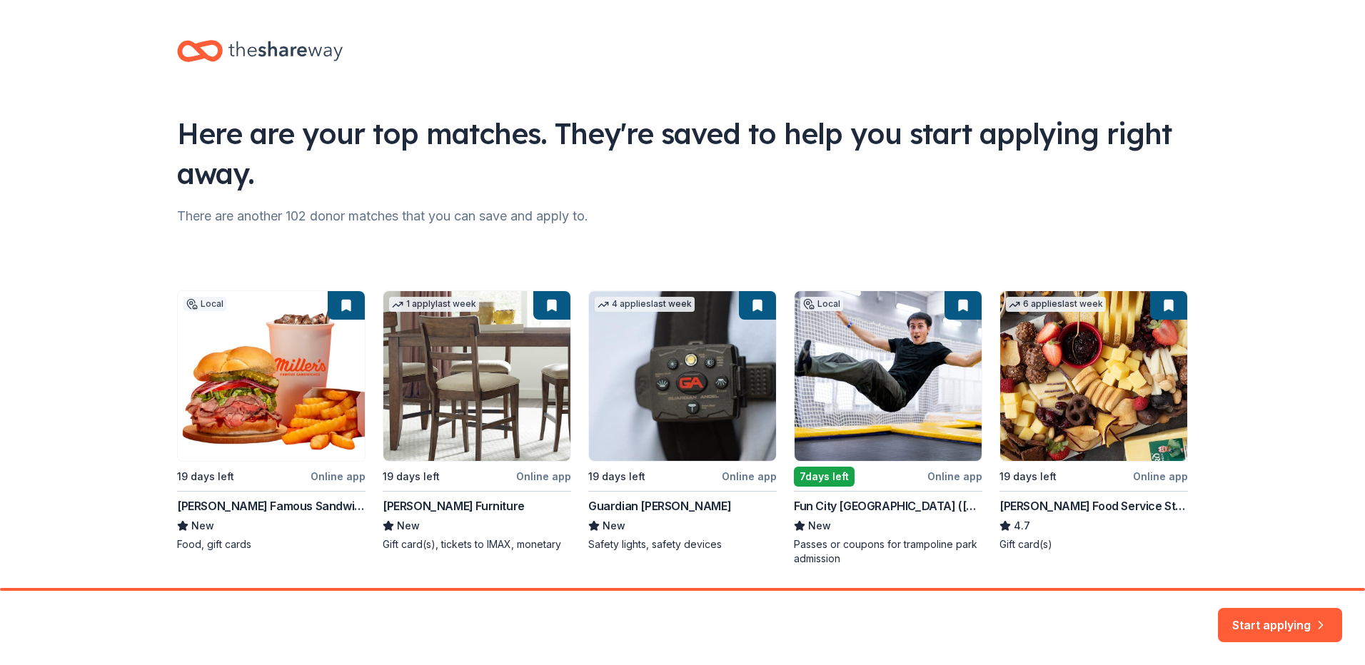
click at [1270, 618] on button "Start applying" at bounding box center [1280, 622] width 124 height 34
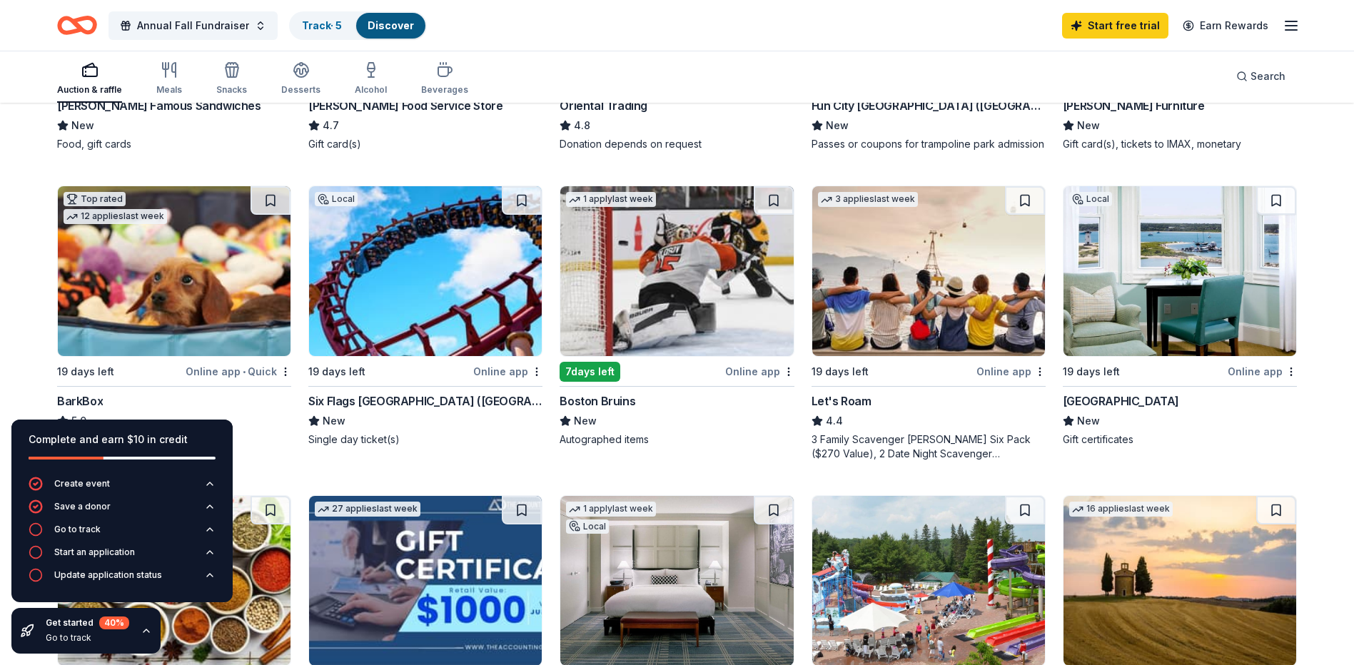
scroll to position [428, 0]
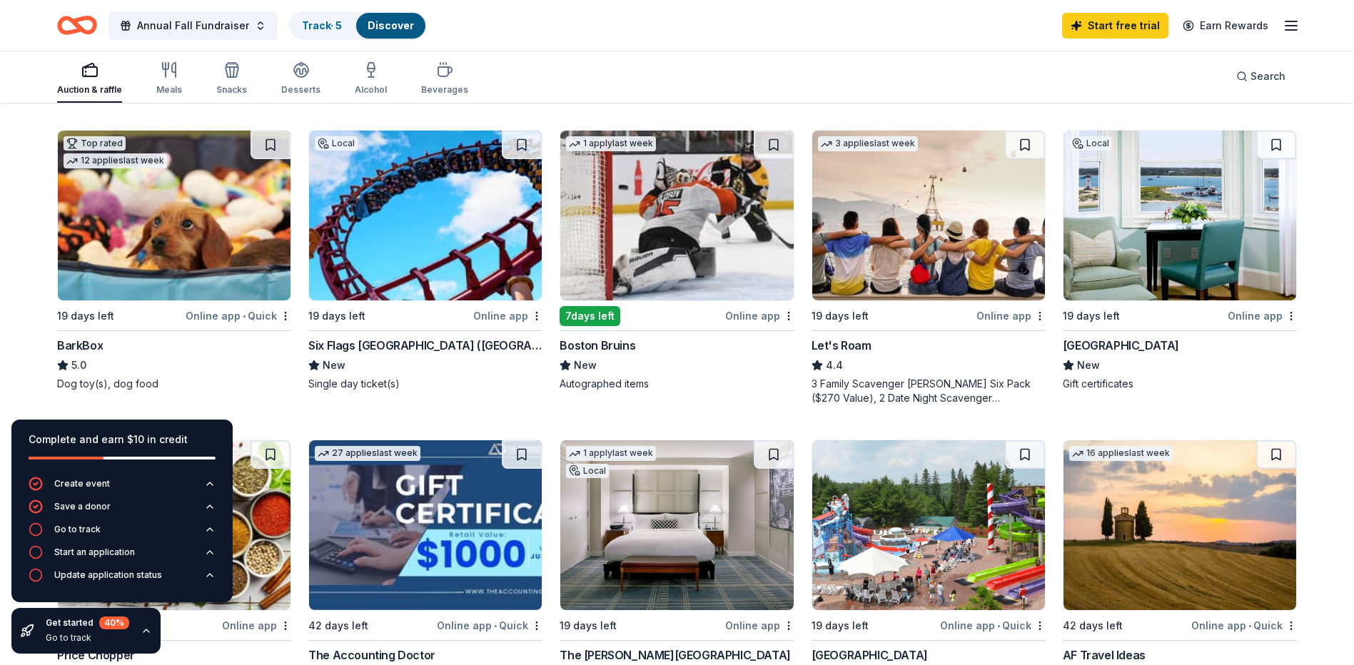
click at [1167, 290] on img at bounding box center [1180, 216] width 233 height 170
click at [693, 292] on img at bounding box center [676, 216] width 233 height 170
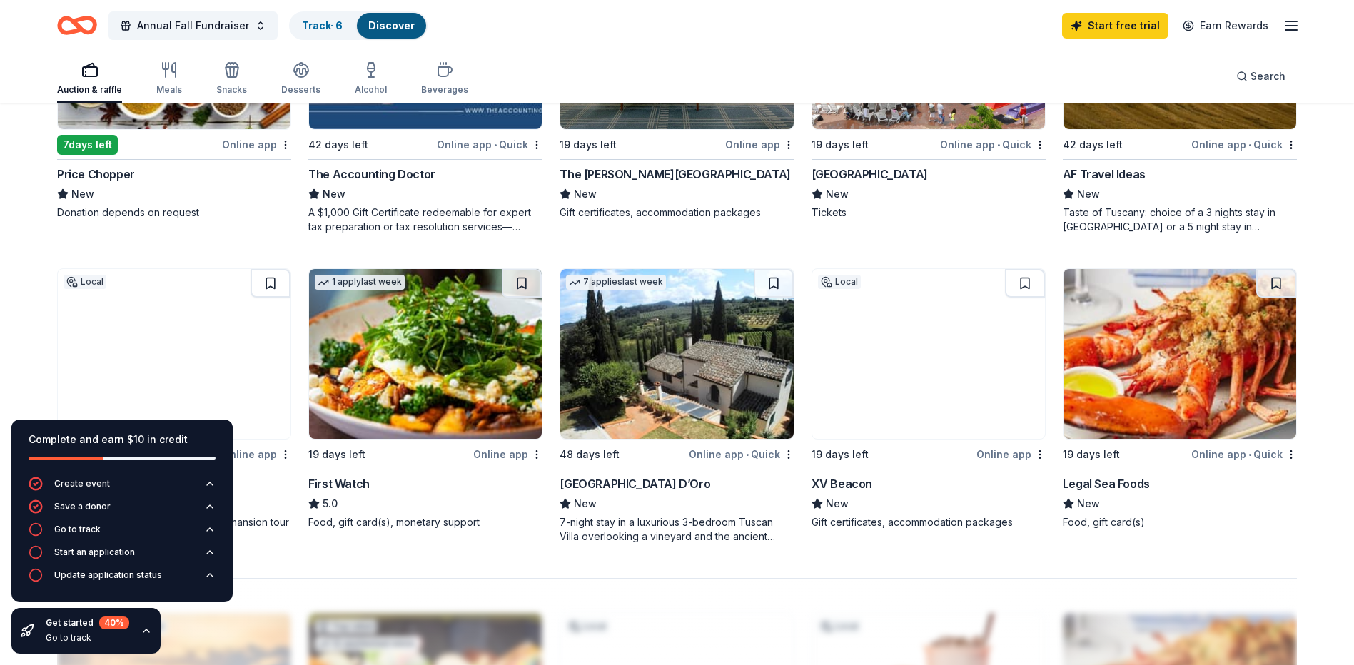
scroll to position [895, 0]
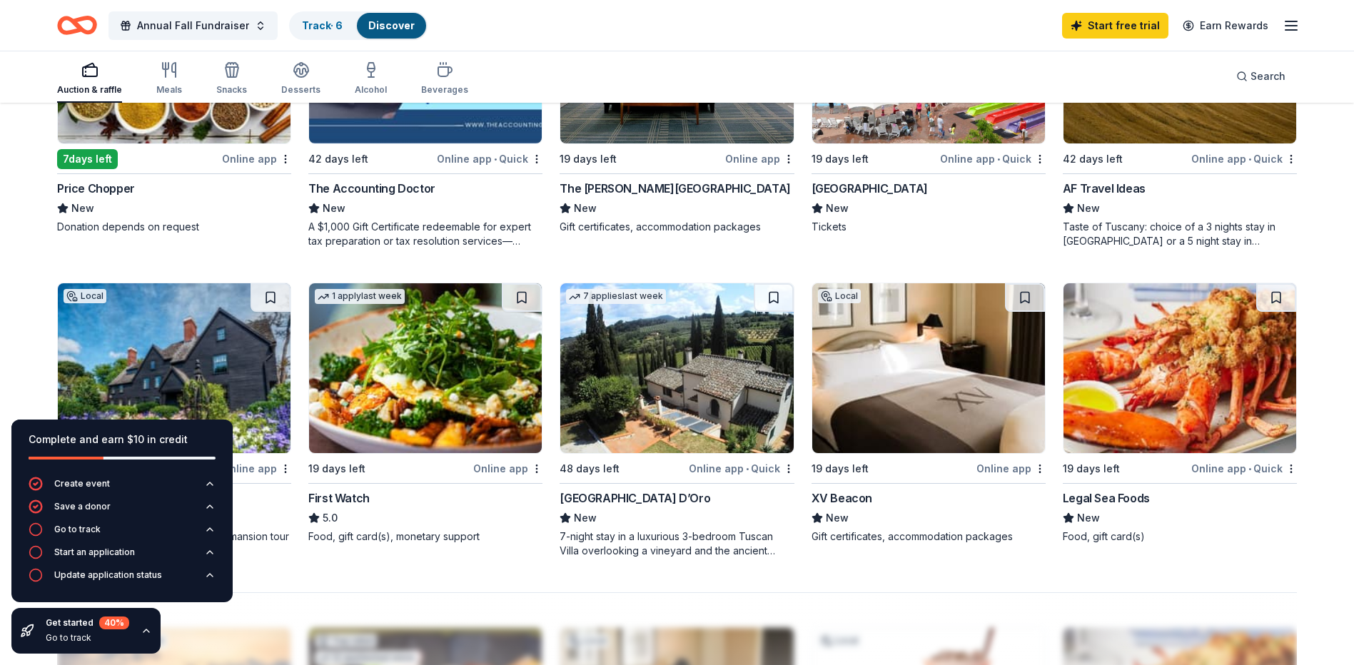
click at [1247, 472] on div "Online app • Quick" at bounding box center [1245, 469] width 106 height 18
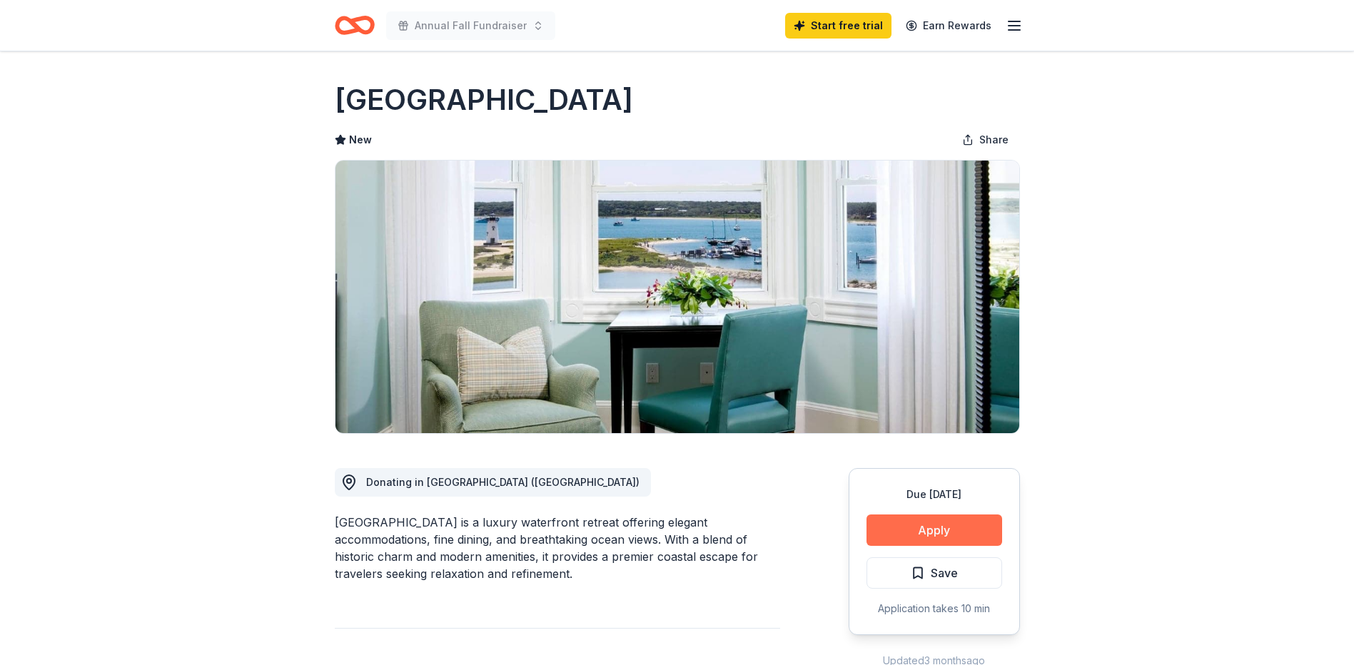
click at [939, 525] on button "Apply" at bounding box center [935, 530] width 136 height 31
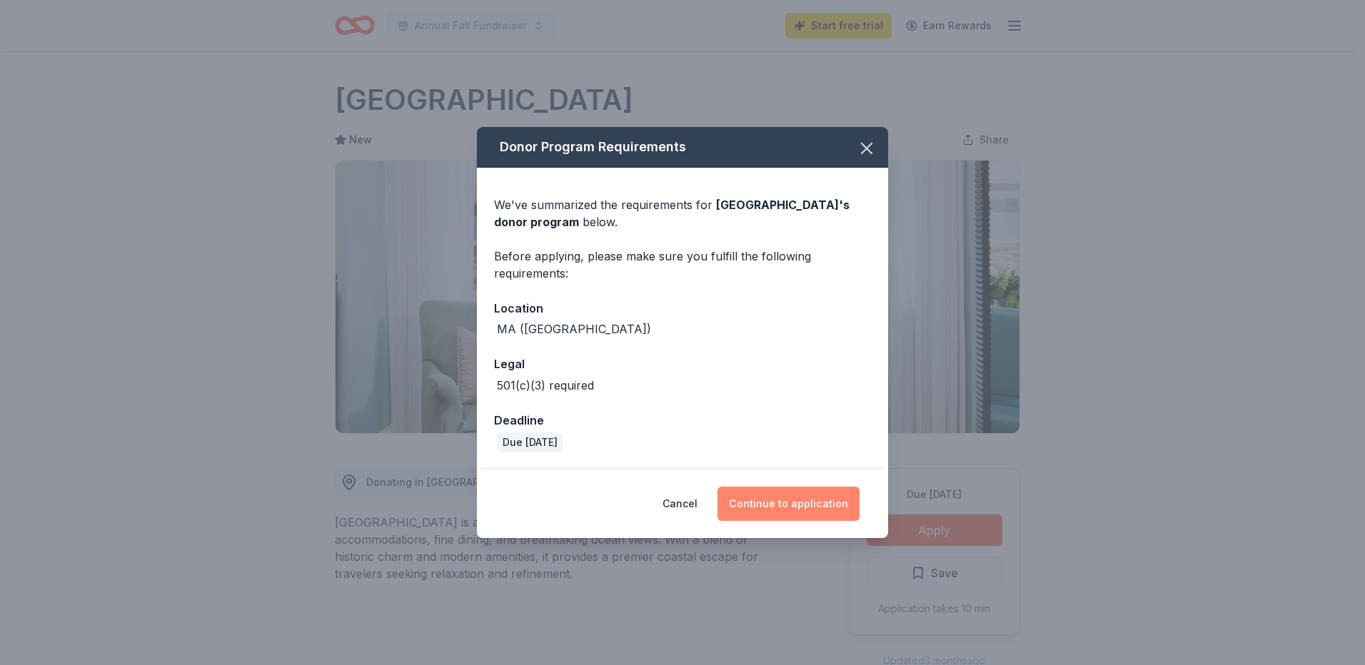
click at [793, 501] on button "Continue to application" at bounding box center [789, 504] width 142 height 34
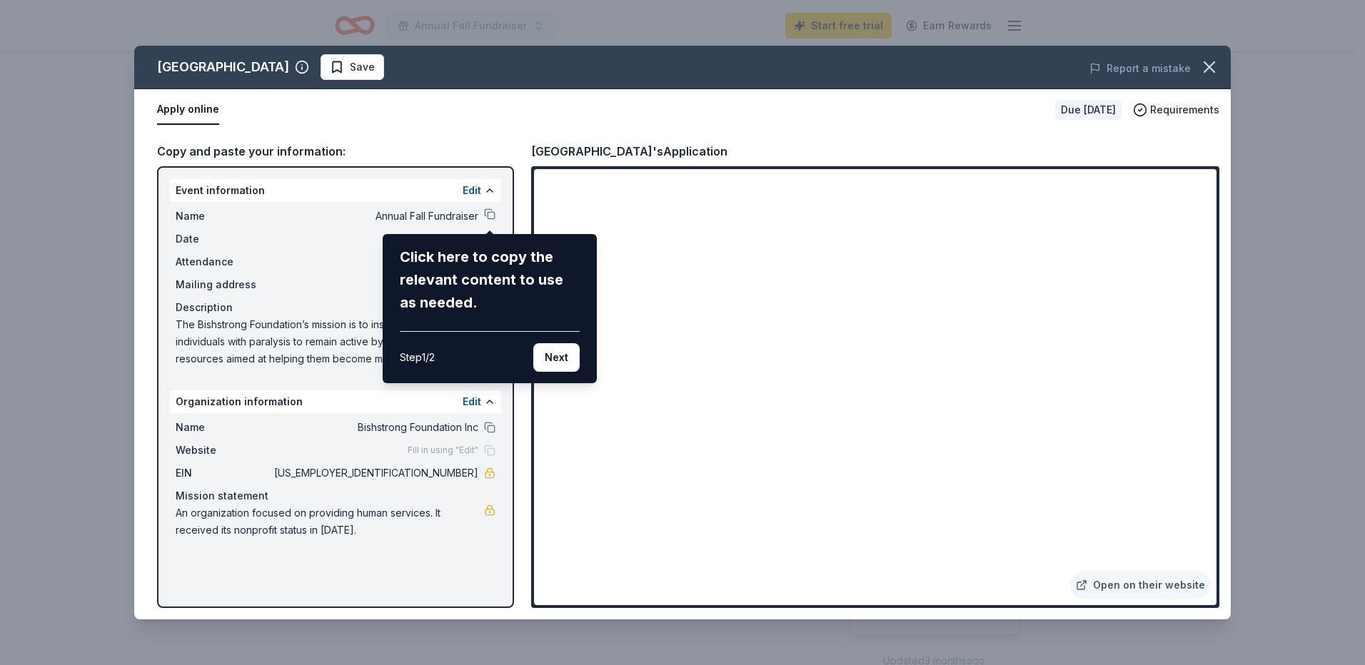
click at [672, 569] on div "Harbor View Hotel Save Report a mistake Apply online Due in 19 days Requirement…" at bounding box center [682, 333] width 1097 height 574
drag, startPoint x: 698, startPoint y: 570, endPoint x: 688, endPoint y: 518, distance: 52.2
click at [696, 569] on div "Harbor View Hotel Save Report a mistake Apply online Due in 19 days Requirement…" at bounding box center [682, 333] width 1097 height 574
click at [570, 357] on button "Next" at bounding box center [556, 357] width 46 height 29
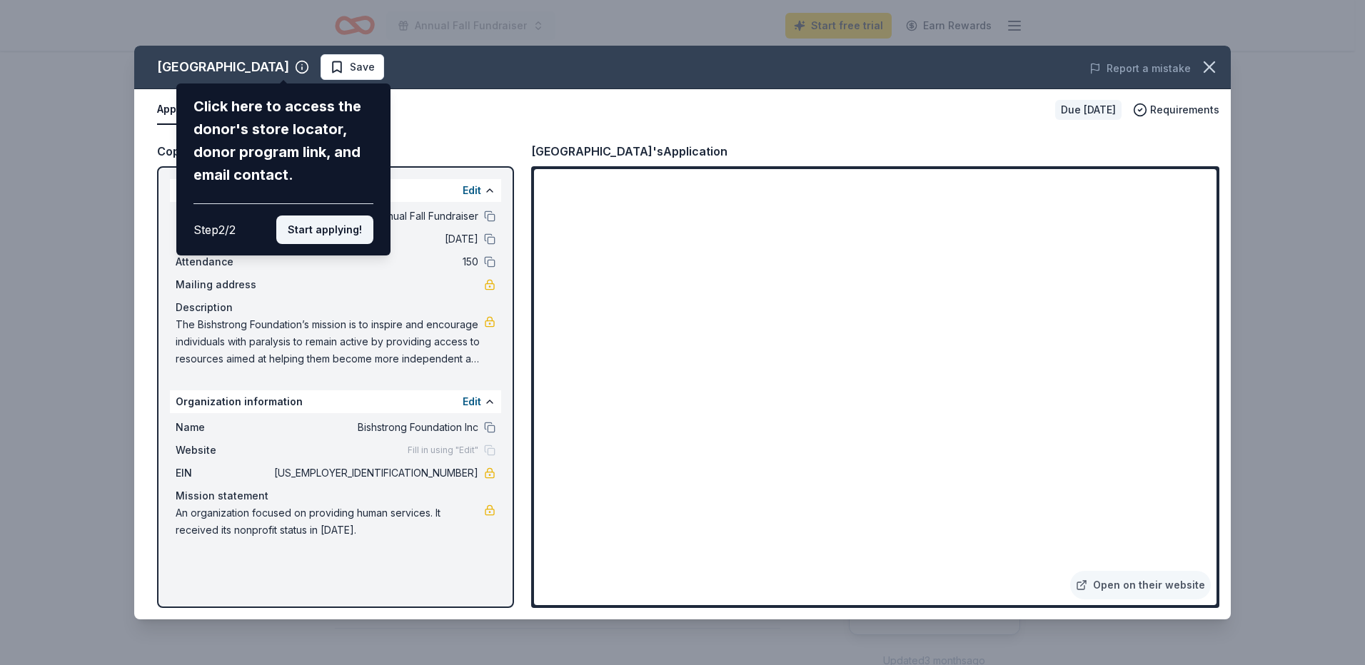
click at [348, 232] on button "Start applying!" at bounding box center [324, 230] width 97 height 29
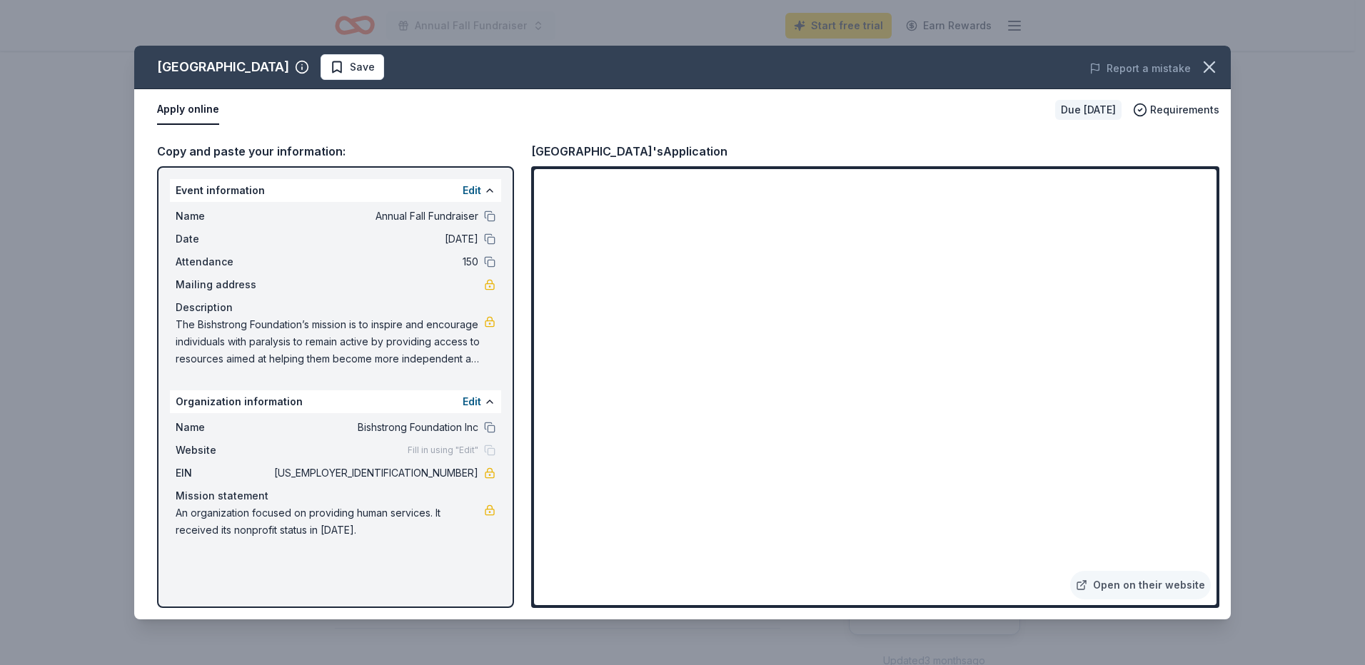
click at [407, 282] on div "Mailing address" at bounding box center [336, 284] width 320 height 17
click at [248, 287] on span "Mailing address" at bounding box center [224, 284] width 96 height 17
click at [473, 403] on button "Edit" at bounding box center [472, 401] width 19 height 17
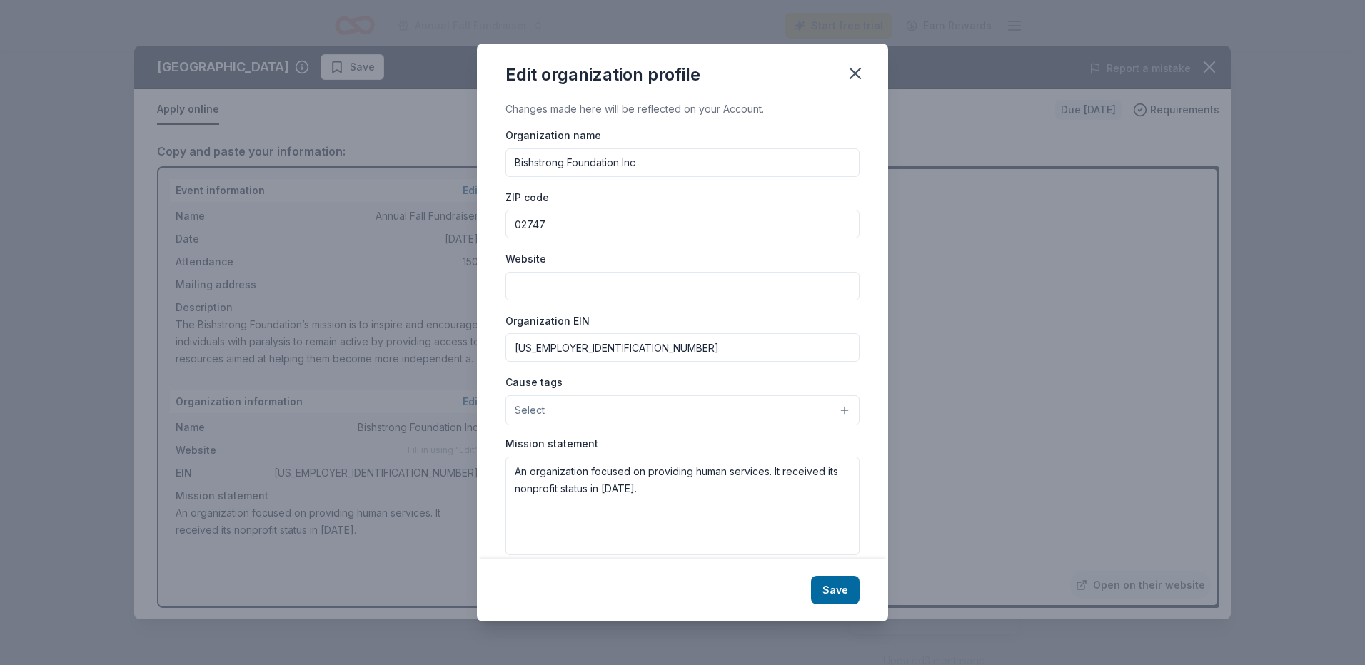
click at [565, 278] on input "Website" at bounding box center [682, 286] width 354 height 29
type input "www.bishstrongfoundation.org"
click at [613, 411] on button "Select" at bounding box center [682, 411] width 354 height 30
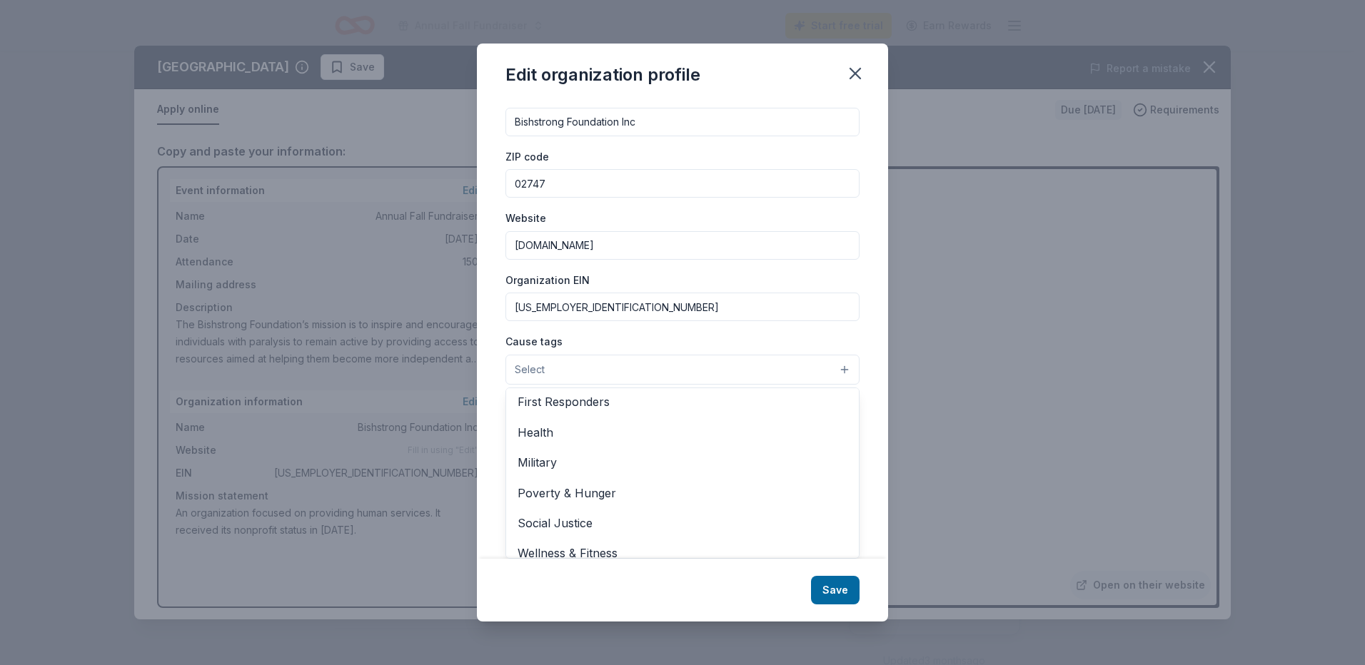
scroll to position [199, 0]
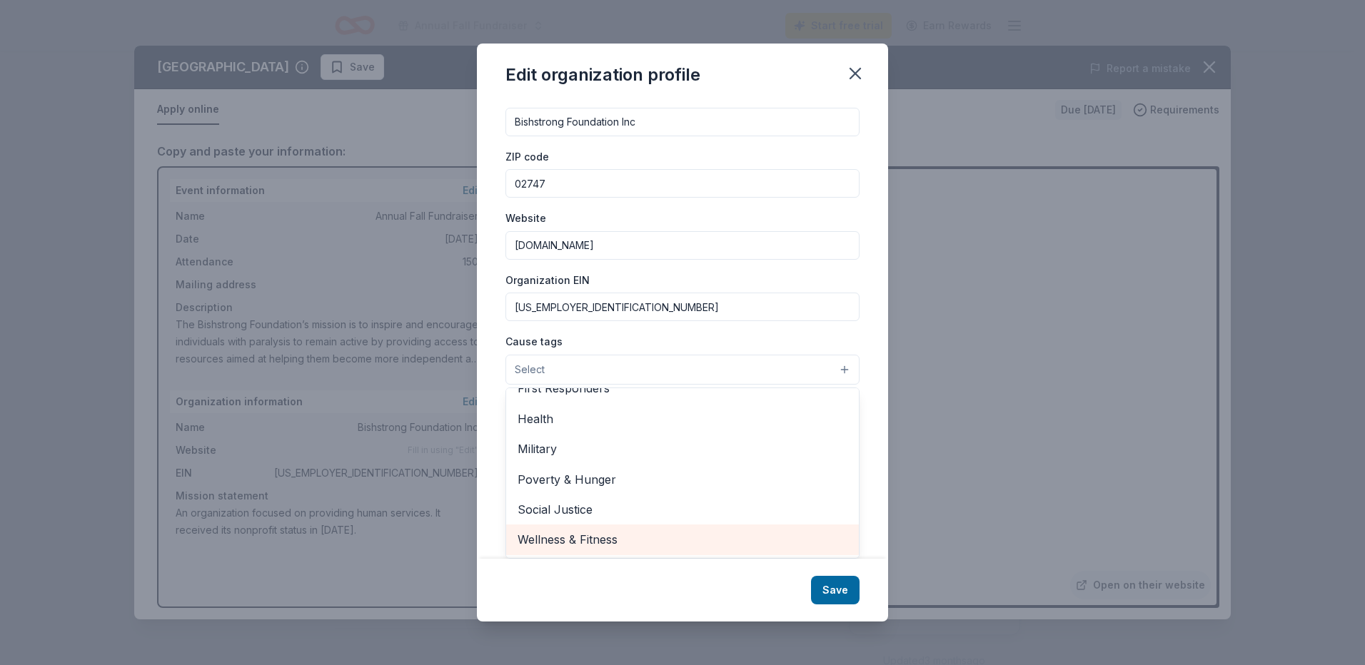
click at [558, 538] on span "Wellness & Fitness" at bounding box center [683, 539] width 330 height 19
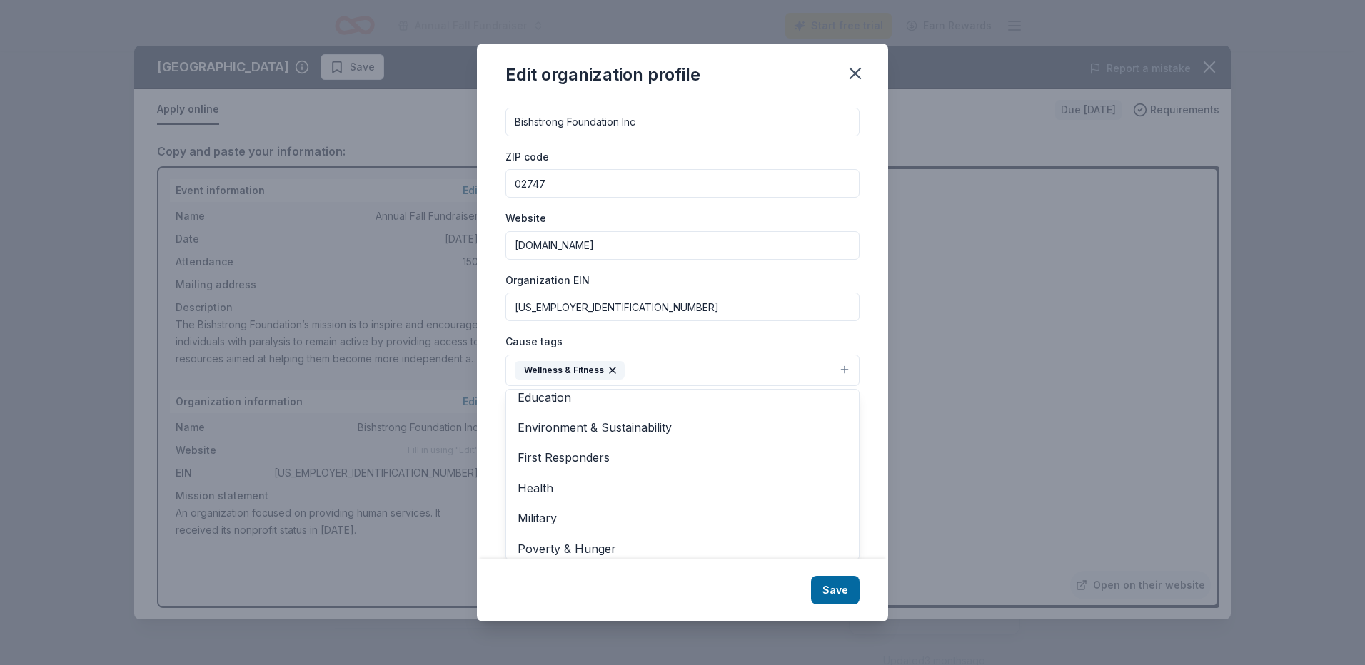
scroll to position [168, 0]
click at [836, 587] on div "Edit organization profile Changes made here will be reflected on your Account. …" at bounding box center [682, 333] width 411 height 578
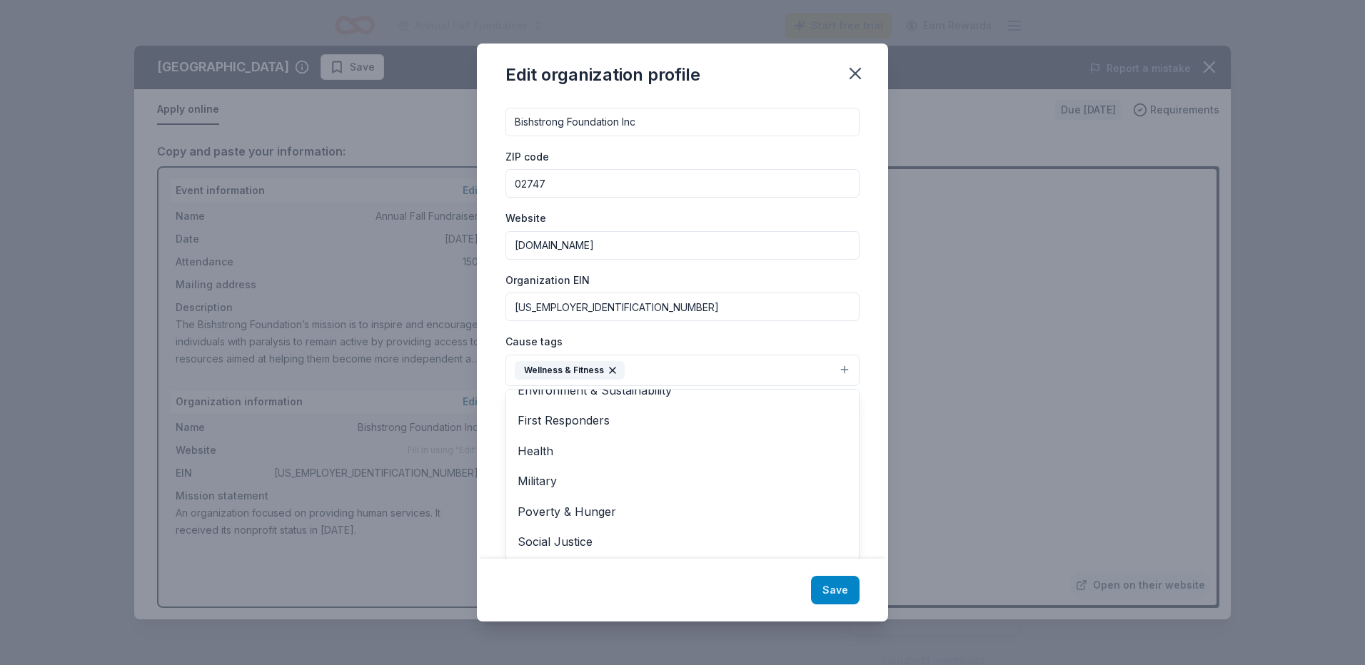
scroll to position [21, 0]
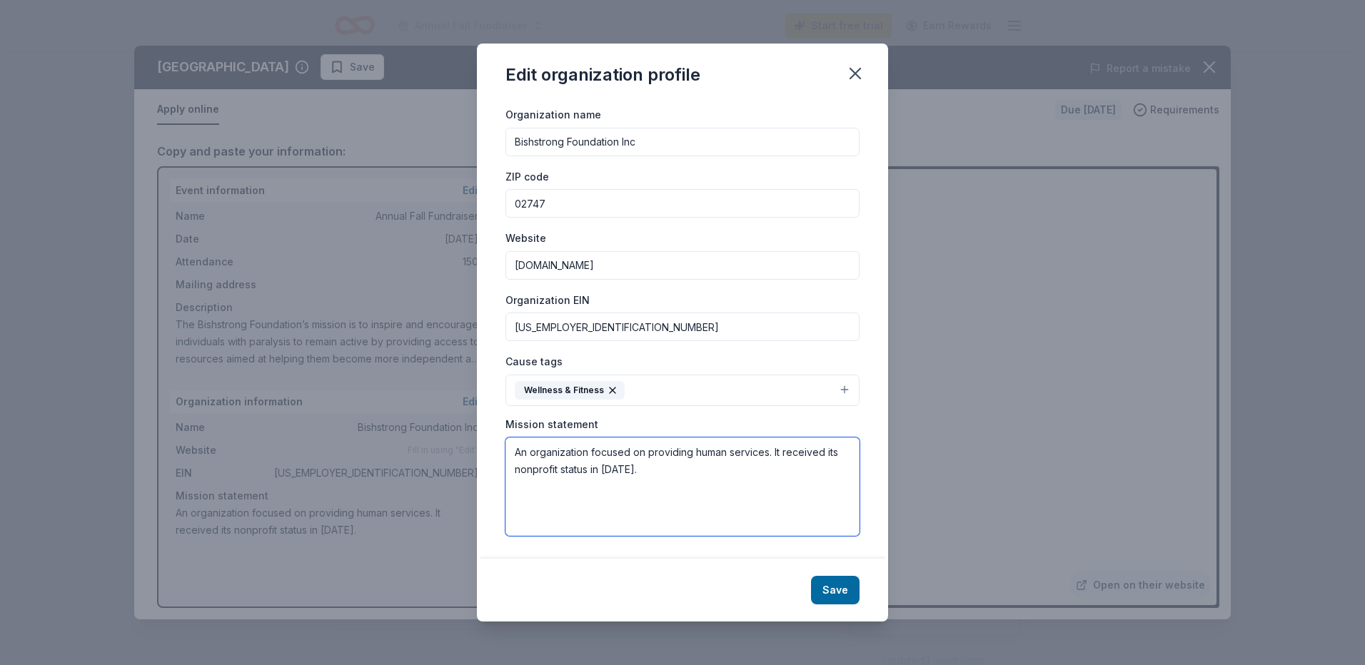
click at [640, 474] on textarea "An organization focused on providing human services. It received its nonprofit …" at bounding box center [682, 487] width 354 height 99
paste textarea "The Bishstrong Foundation, Inc. is a 501 (c) (3) non-profit organization which …"
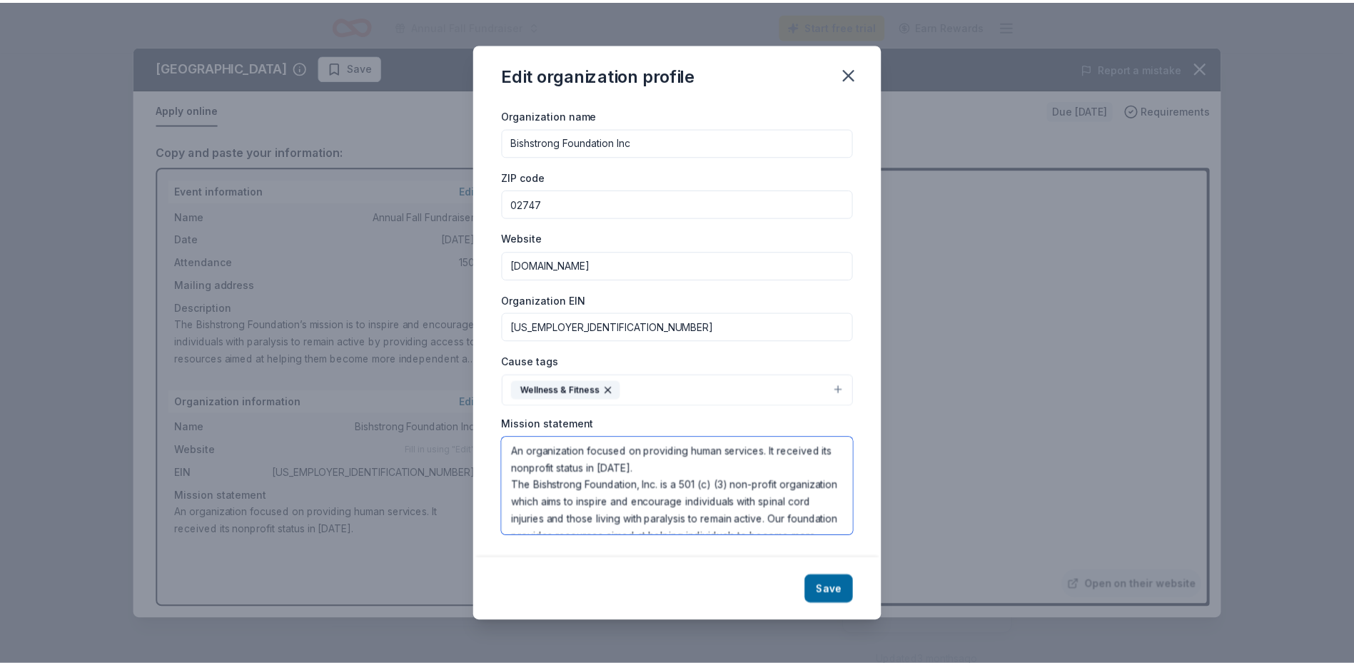
scroll to position [0, 0]
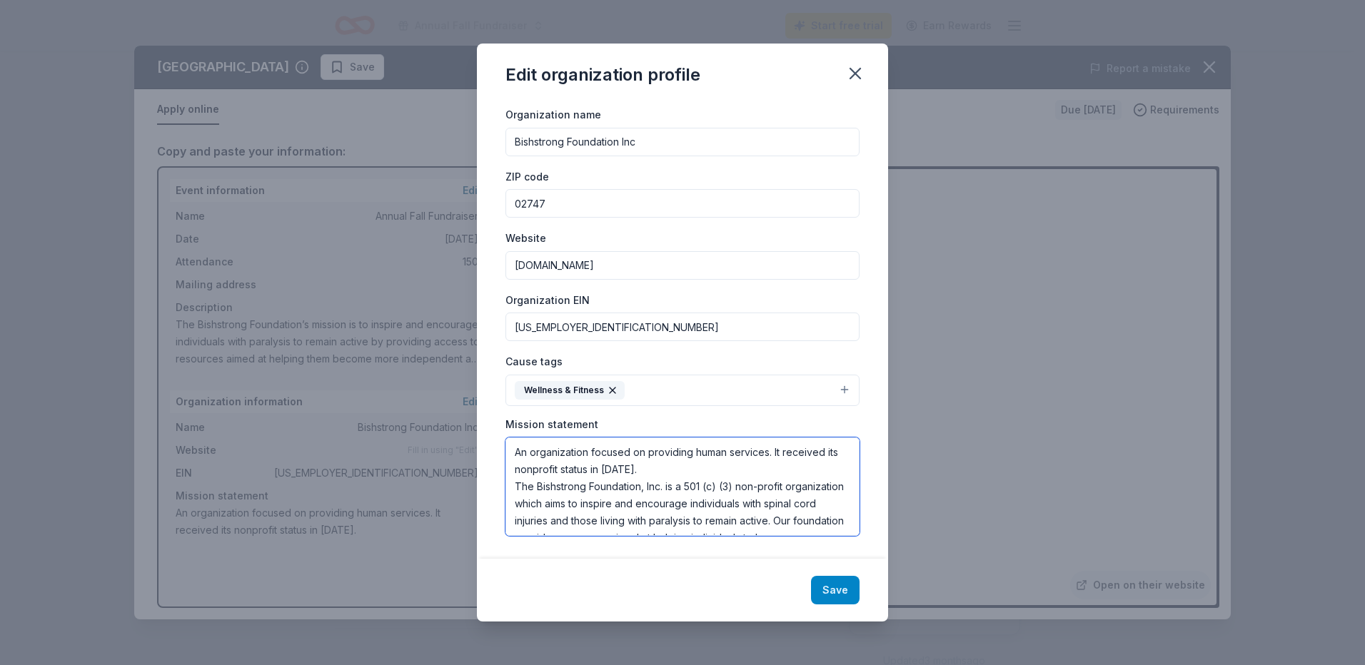
type textarea "An organization focused on providing human services. It received its nonprofit …"
click at [840, 588] on button "Save" at bounding box center [835, 590] width 49 height 29
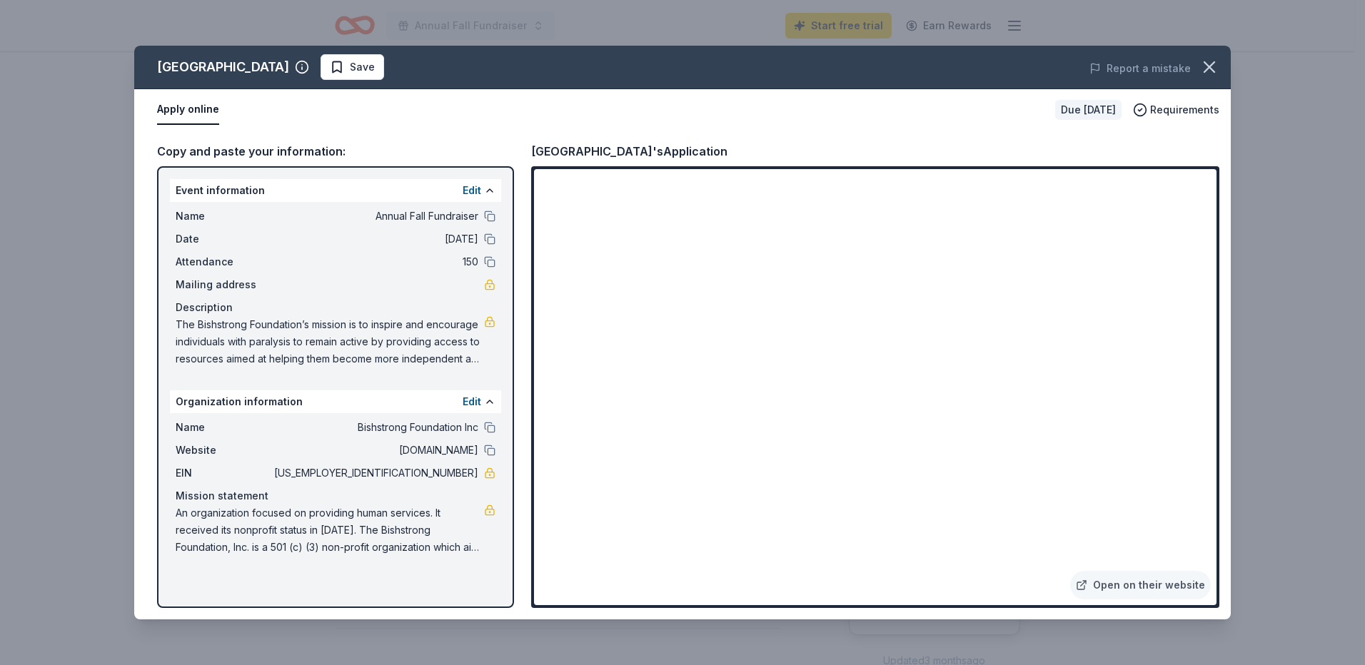
click at [432, 338] on span "The Bishstrong Foundation’s mission is to inspire and encourage individuals wit…" at bounding box center [330, 341] width 308 height 51
click at [443, 332] on span "The Bishstrong Foundation’s mission is to inspire and encourage individuals wit…" at bounding box center [330, 341] width 308 height 51
click at [489, 323] on link at bounding box center [489, 321] width 11 height 11
click at [483, 407] on div "Edit" at bounding box center [479, 401] width 33 height 17
click at [491, 406] on button at bounding box center [489, 401] width 11 height 11
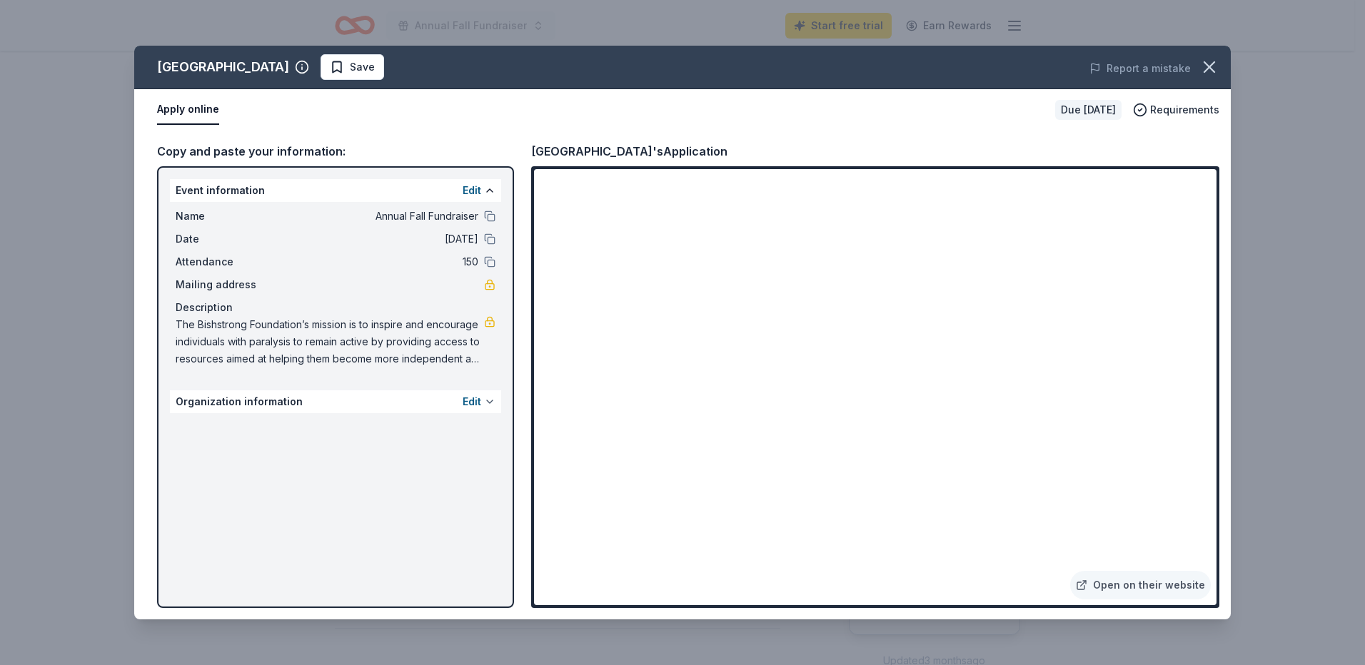
click at [491, 400] on button at bounding box center [489, 401] width 11 height 11
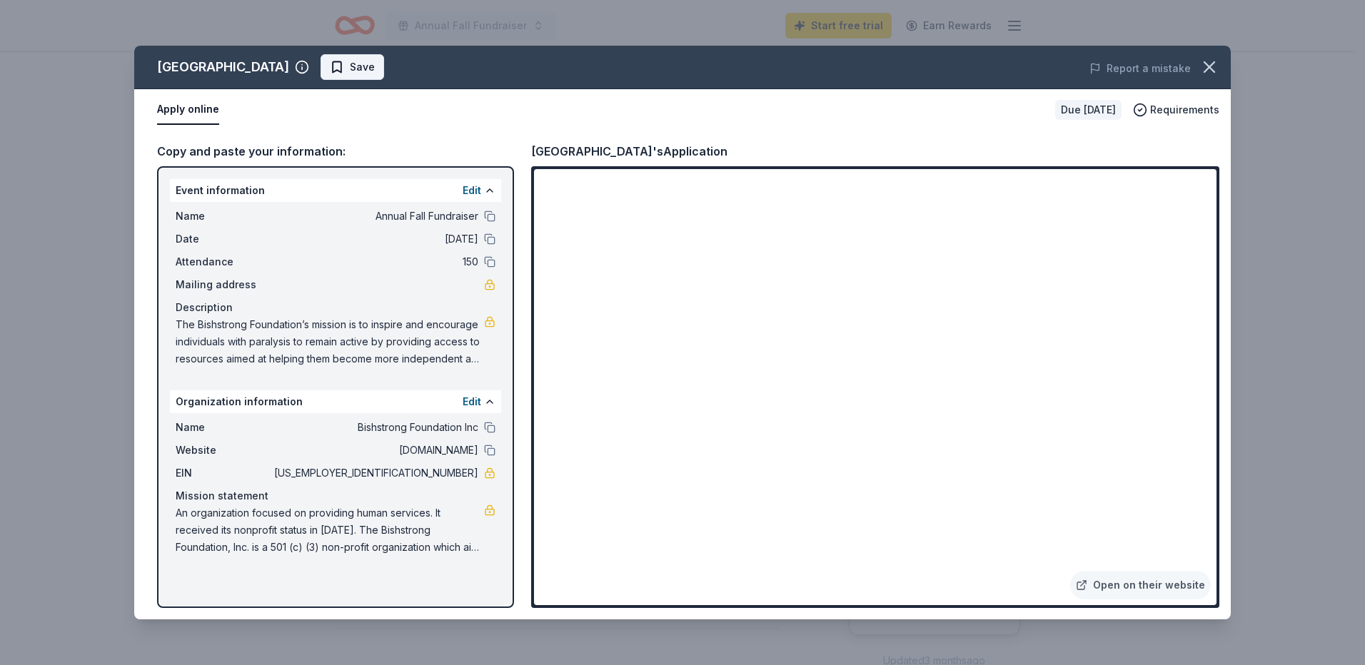
click at [350, 71] on span "Save" at bounding box center [362, 67] width 25 height 17
click at [179, 106] on button "Apply online" at bounding box center [188, 110] width 62 height 30
click at [181, 109] on button "Apply online" at bounding box center [188, 110] width 62 height 30
click at [1212, 66] on icon "button" at bounding box center [1209, 67] width 20 height 20
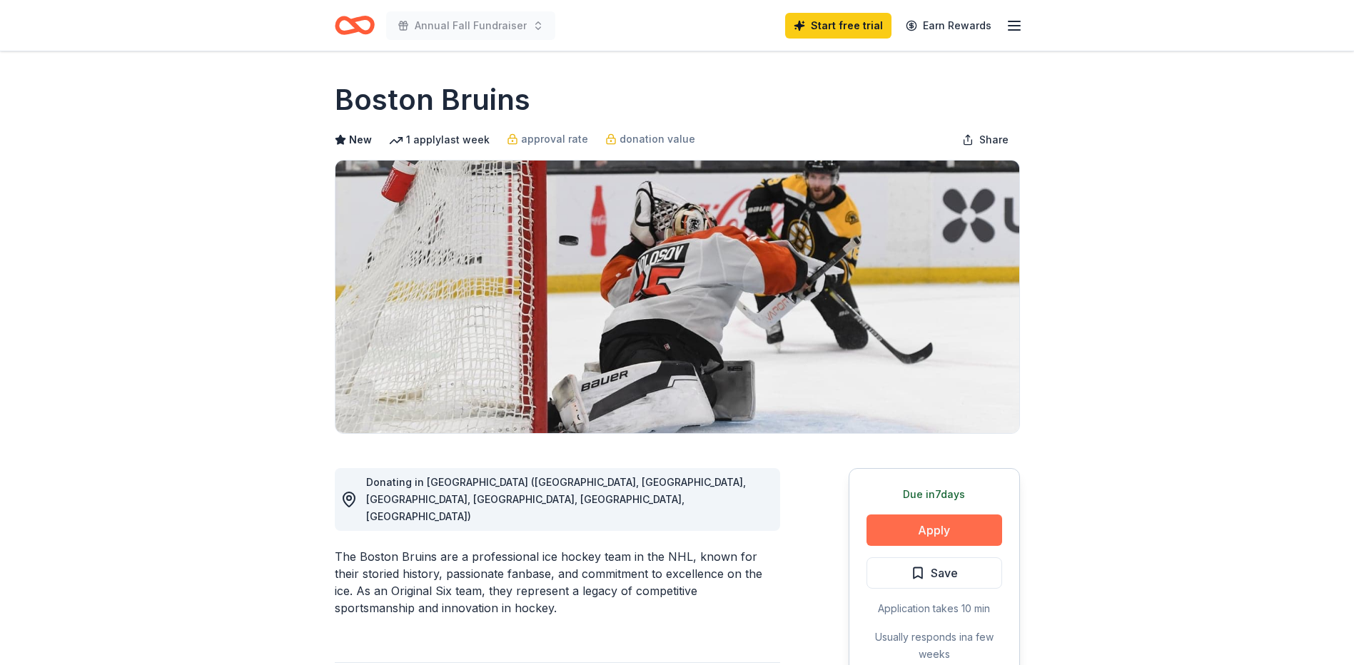
click at [932, 529] on button "Apply" at bounding box center [935, 530] width 136 height 31
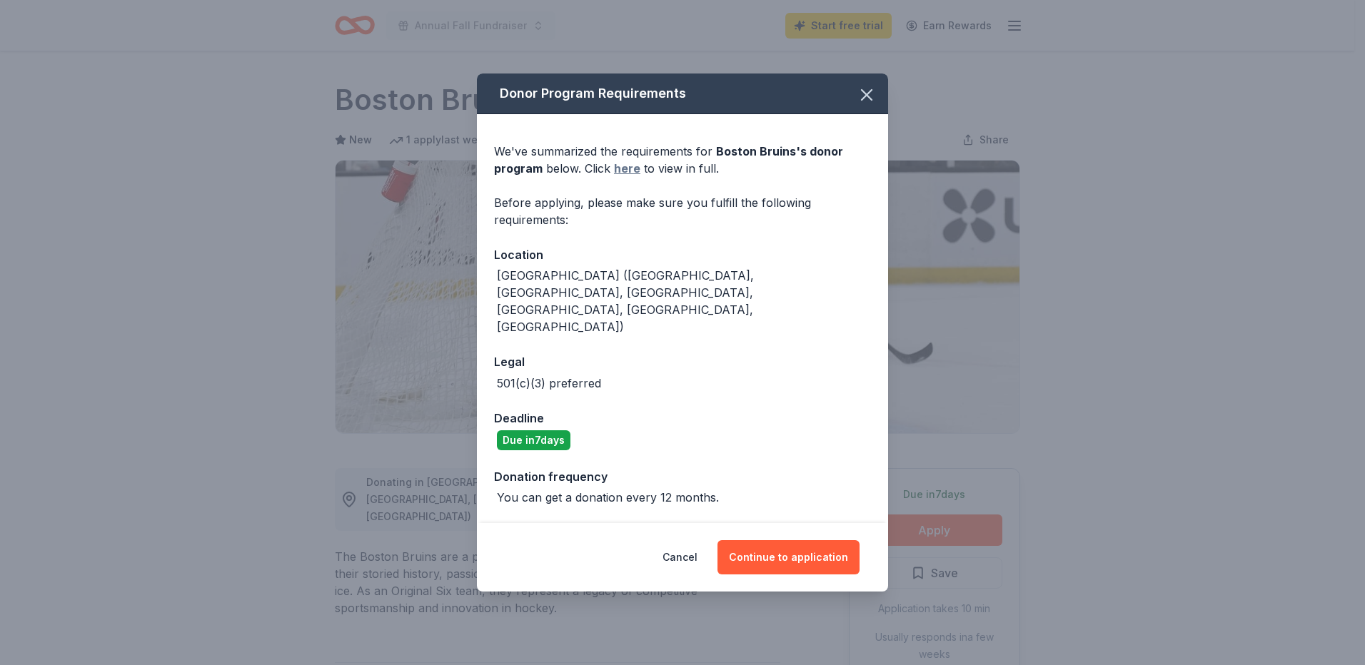
click at [624, 177] on link "here" at bounding box center [627, 168] width 26 height 17
